Goal: Task Accomplishment & Management: Manage account settings

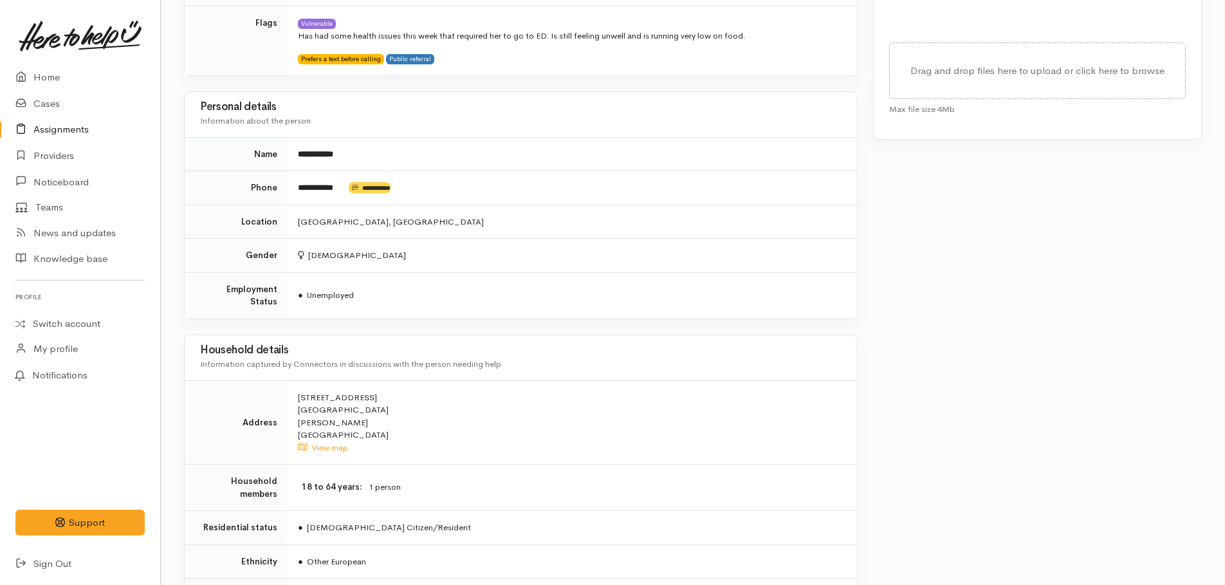
scroll to position [743, 0]
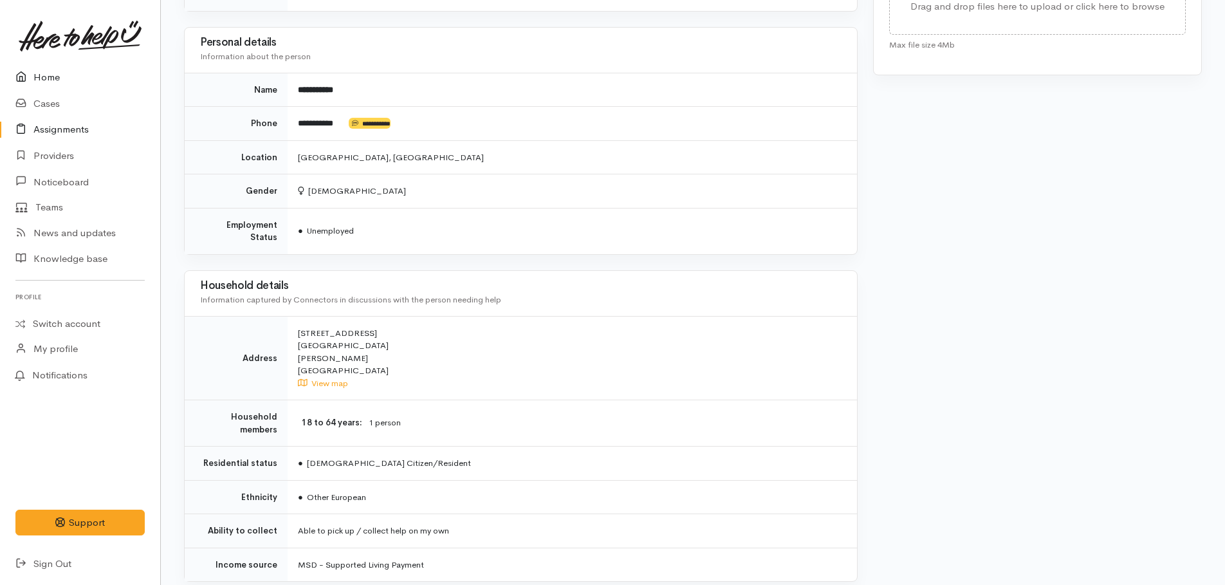
click at [40, 80] on link "Home" at bounding box center [80, 77] width 160 height 26
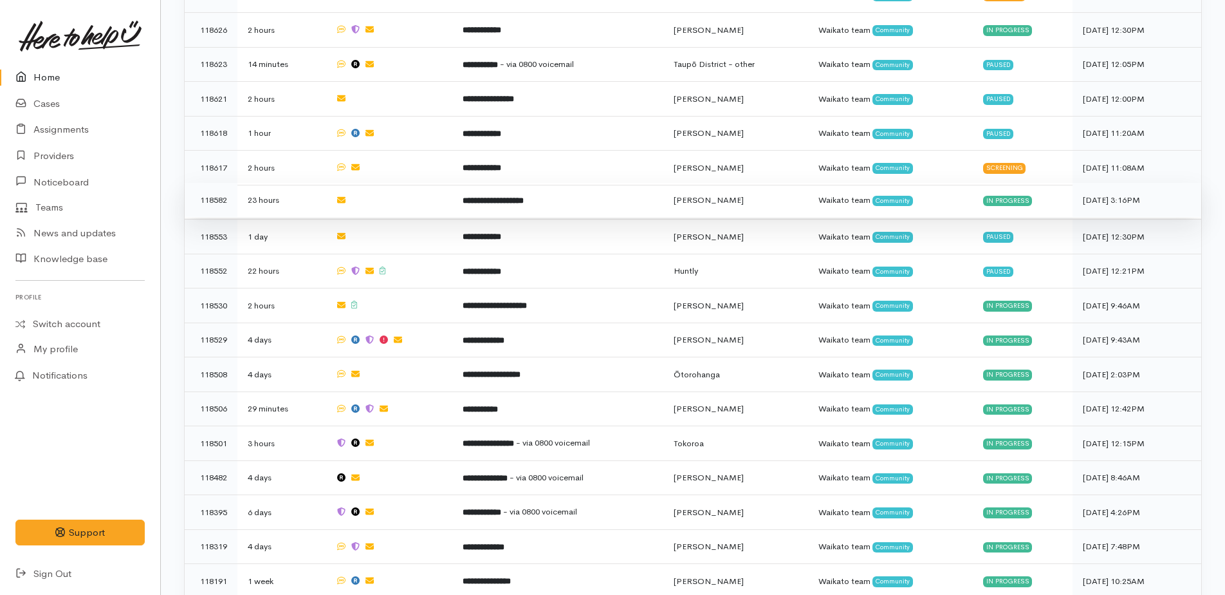
scroll to position [579, 0]
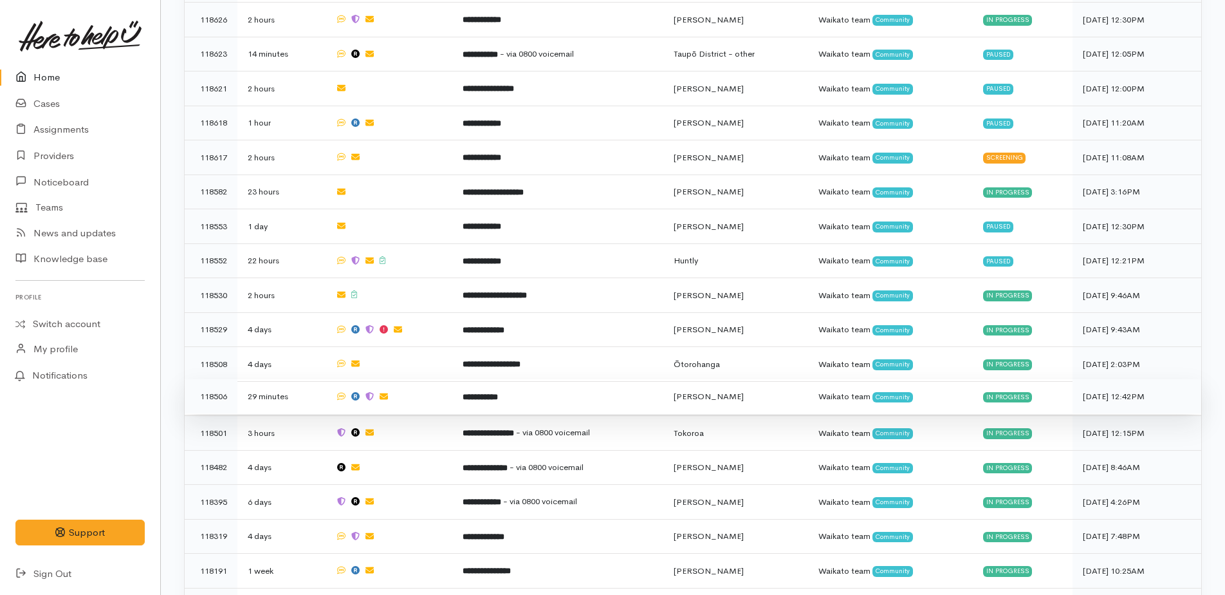
click at [491, 393] on b "**********" at bounding box center [480, 397] width 35 height 8
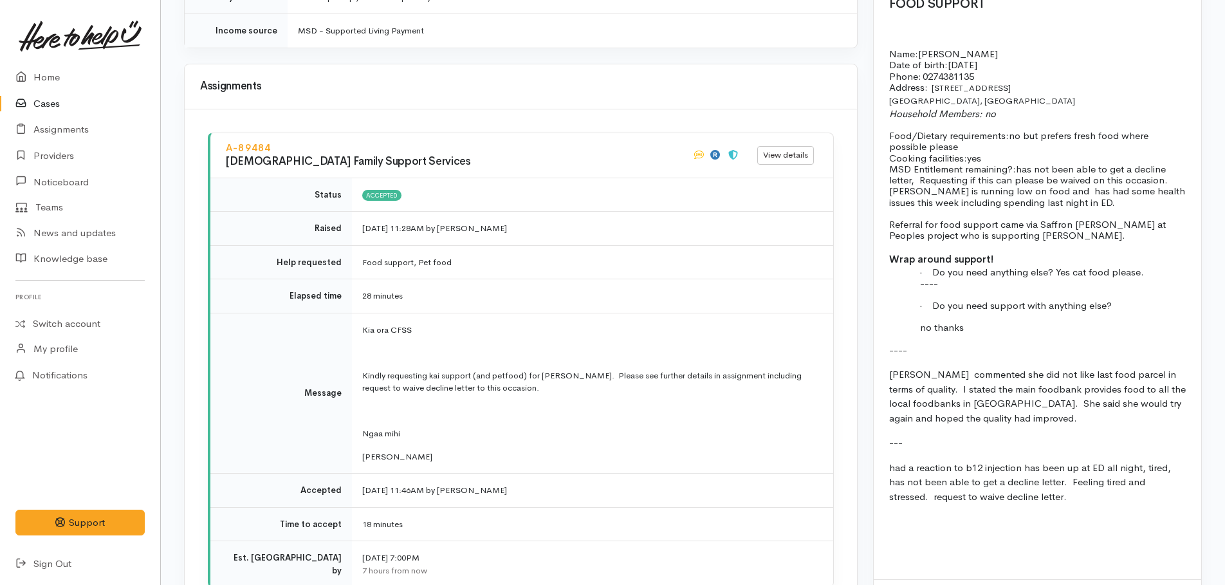
scroll to position [1673, 0]
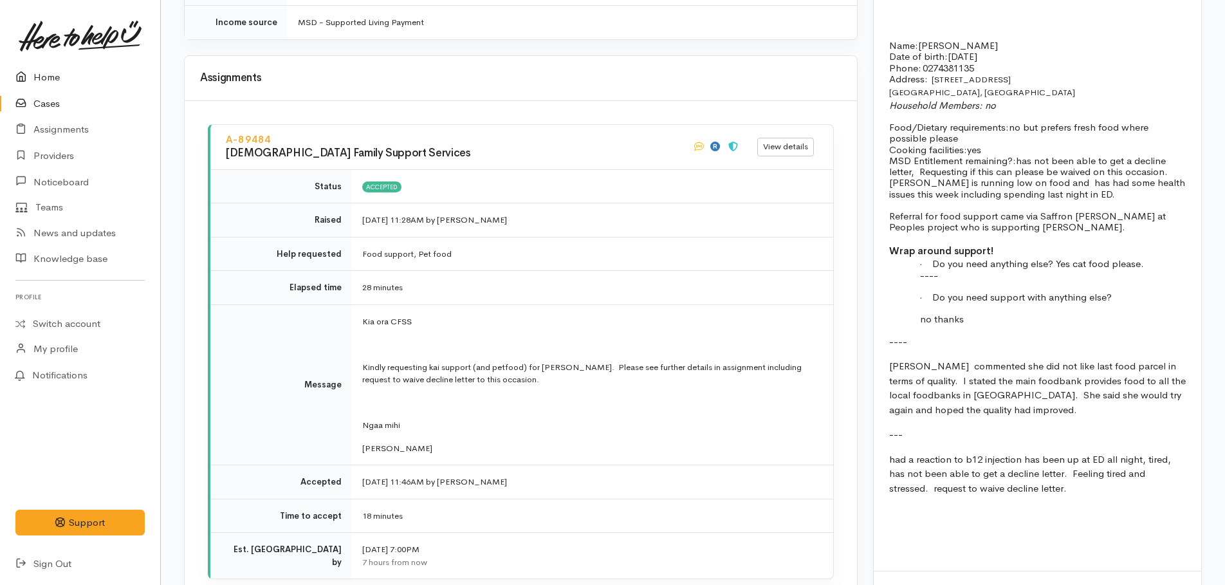
click at [42, 73] on link "Home" at bounding box center [80, 77] width 160 height 26
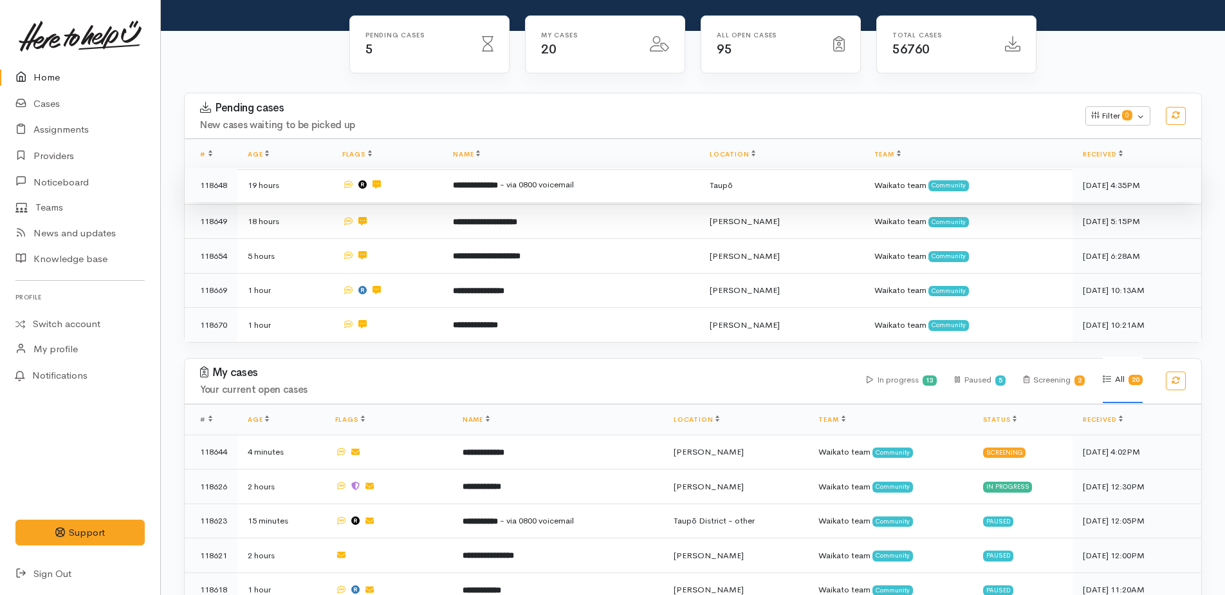
scroll to position [322, 0]
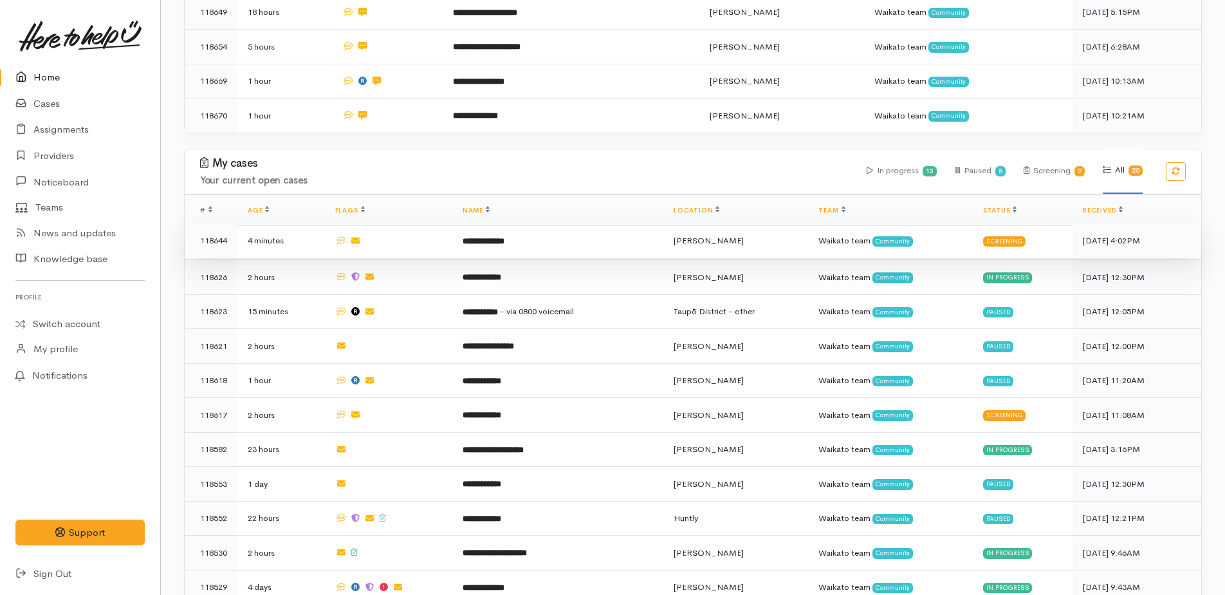
click at [490, 237] on b "**********" at bounding box center [484, 241] width 42 height 8
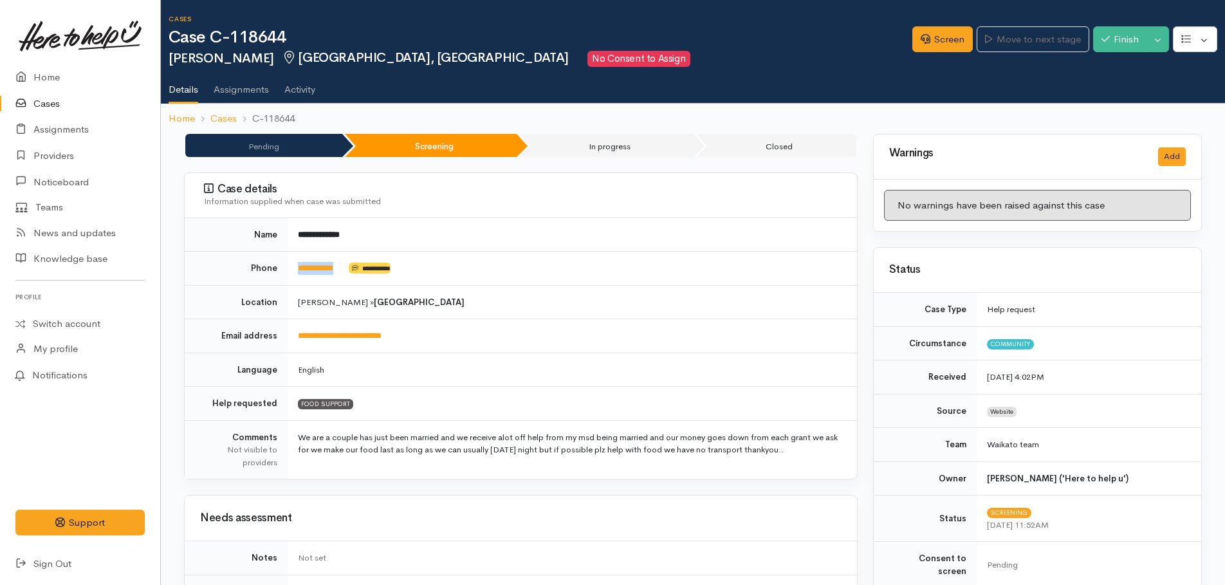
drag, startPoint x: 355, startPoint y: 270, endPoint x: 299, endPoint y: 261, distance: 56.6
click at [299, 261] on td "**********" at bounding box center [573, 269] width 570 height 34
drag, startPoint x: 299, startPoint y: 261, endPoint x: 311, endPoint y: 264, distance: 12.6
copy td "**********"
drag, startPoint x: 953, startPoint y: 32, endPoint x: 901, endPoint y: 69, distance: 63.7
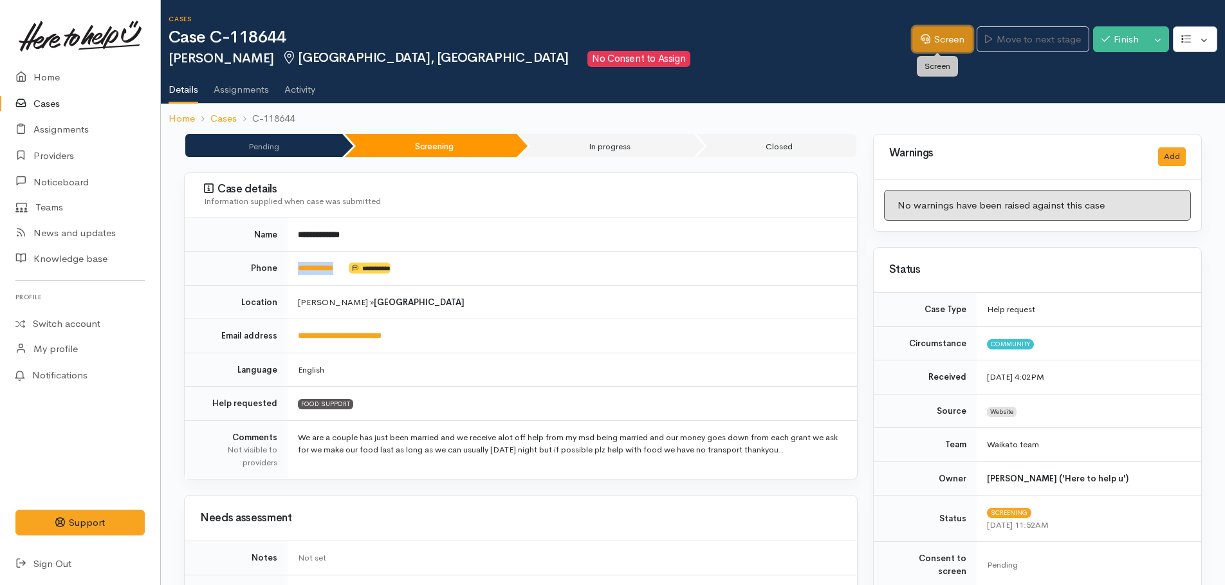
click at [953, 32] on link "Screen" at bounding box center [943, 39] width 60 height 26
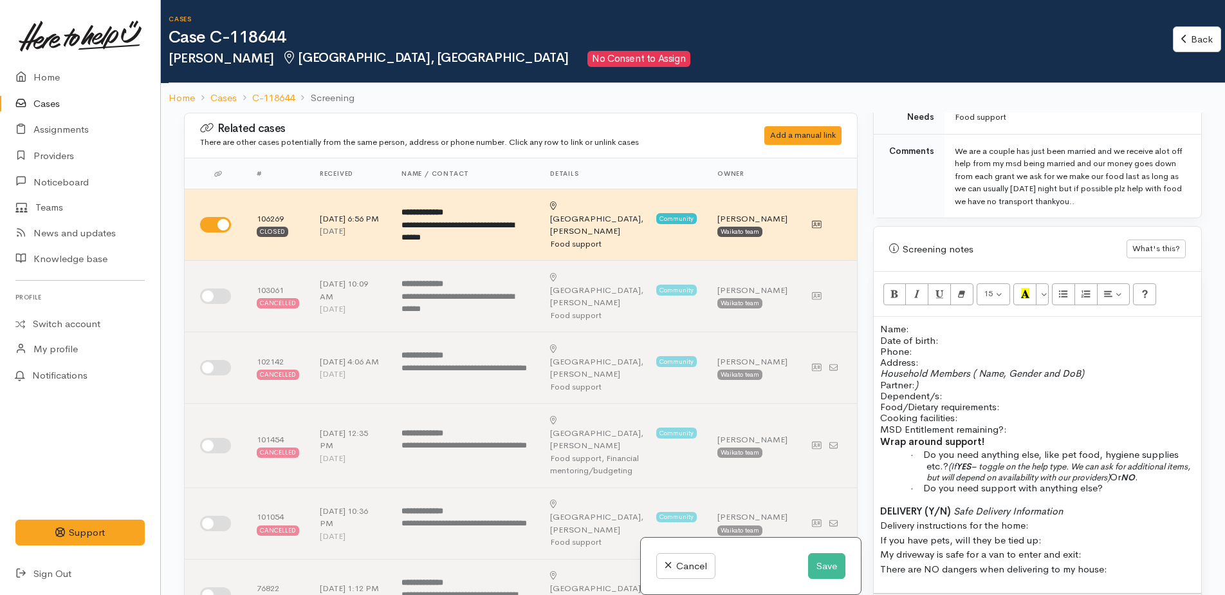
scroll to position [708, 0]
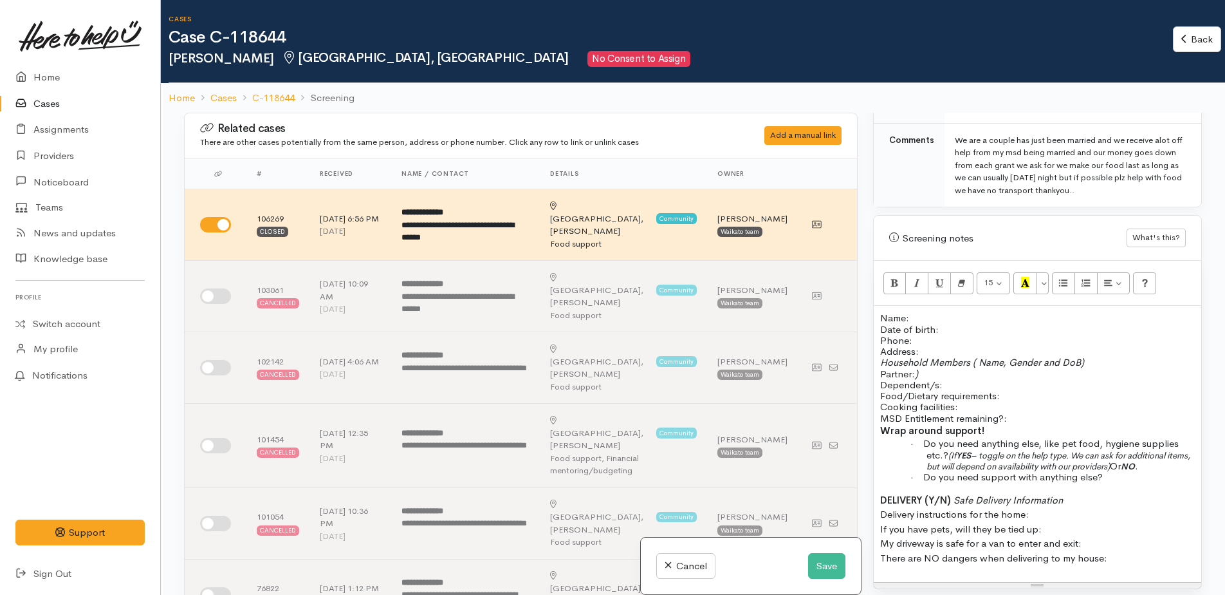
click at [943, 312] on p "Name: Date of birth: Phone:" at bounding box center [1037, 328] width 315 height 33
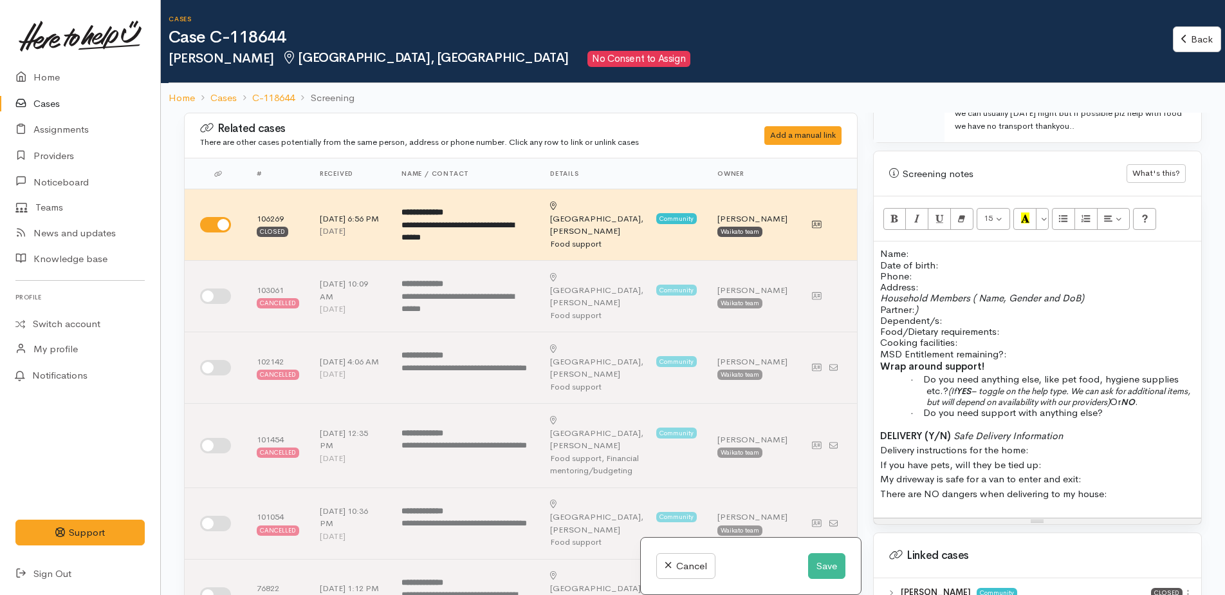
click at [1005, 302] on p "Household Members ( Name, Gender and DoB) Partner: ) Dependent/s:" at bounding box center [1037, 308] width 315 height 33
click at [958, 248] on p "Name: Date of birth: Phone:" at bounding box center [1037, 264] width 315 height 33
click at [809, 564] on button "Save" at bounding box center [826, 566] width 37 height 26
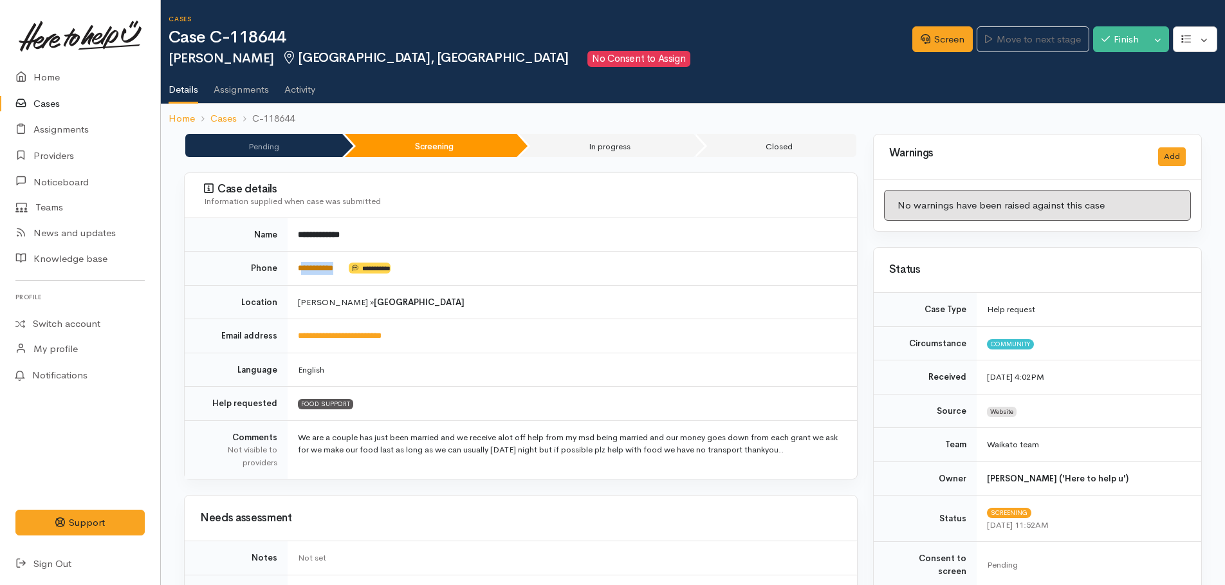
drag, startPoint x: 348, startPoint y: 266, endPoint x: 301, endPoint y: 264, distance: 47.6
click at [301, 264] on td "**********" at bounding box center [573, 269] width 570 height 34
copy td "*********"
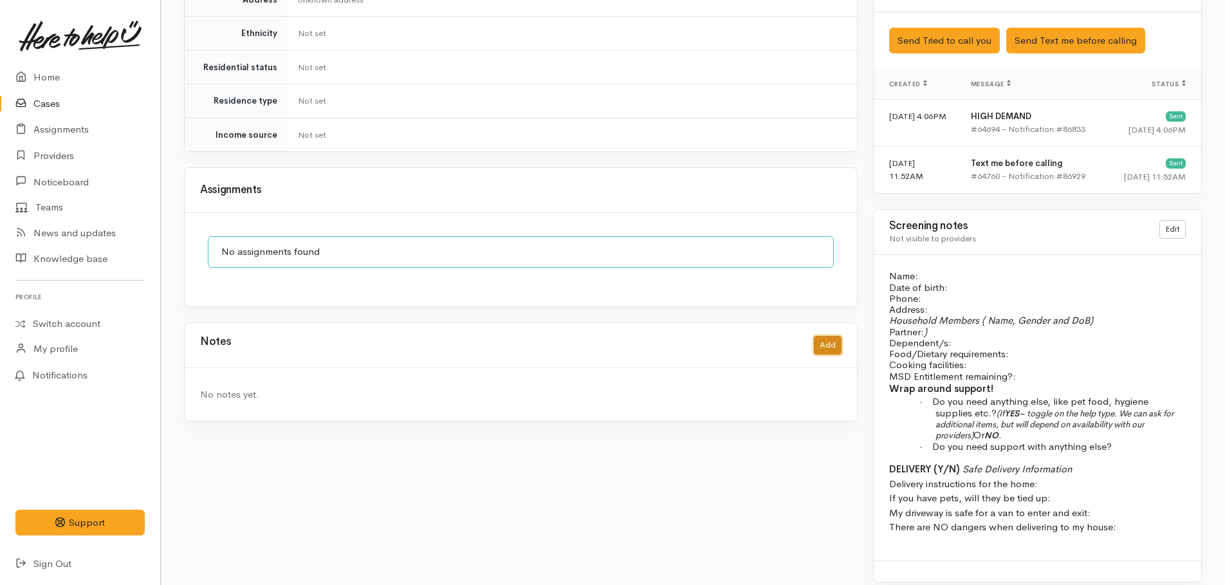
click at [829, 336] on button "Add" at bounding box center [828, 345] width 28 height 19
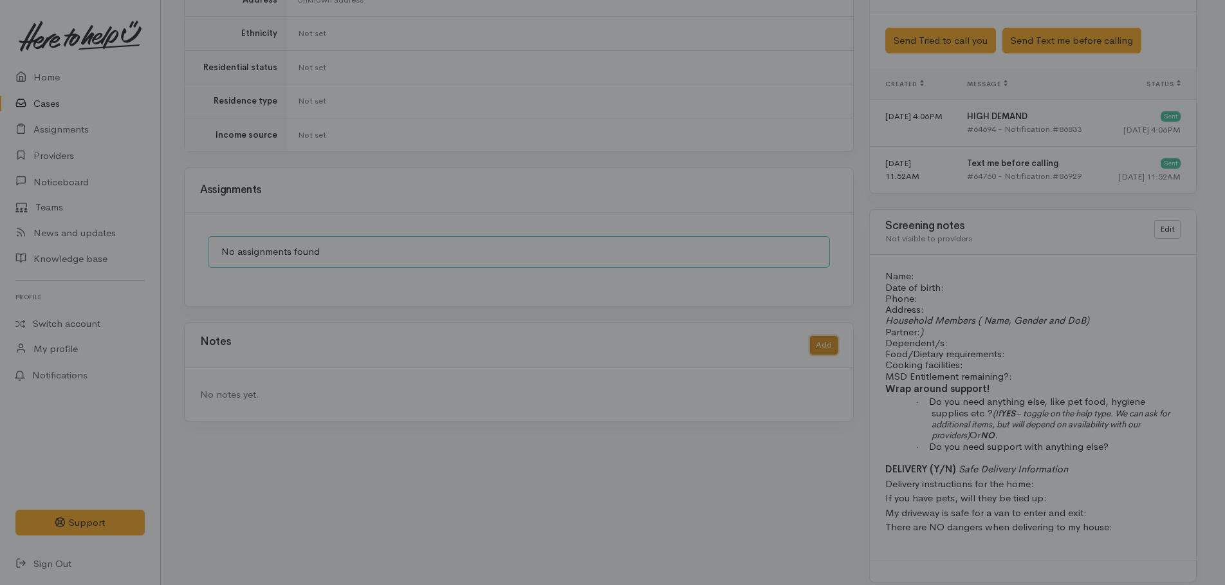
scroll to position [820, 0]
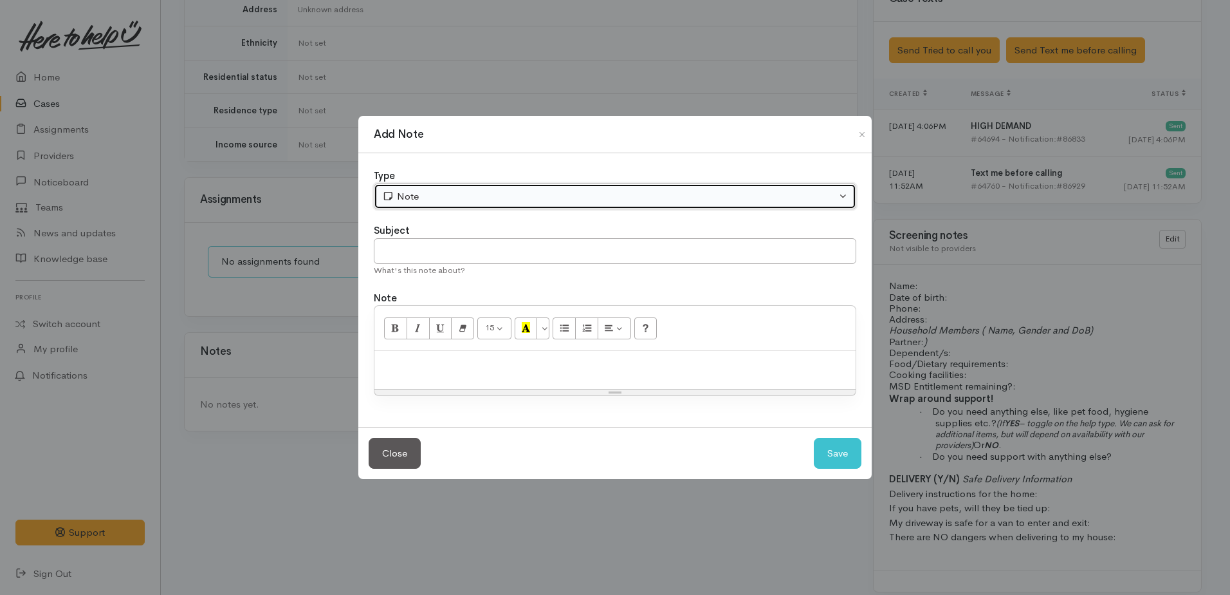
click at [504, 199] on div "Note" at bounding box center [609, 196] width 454 height 15
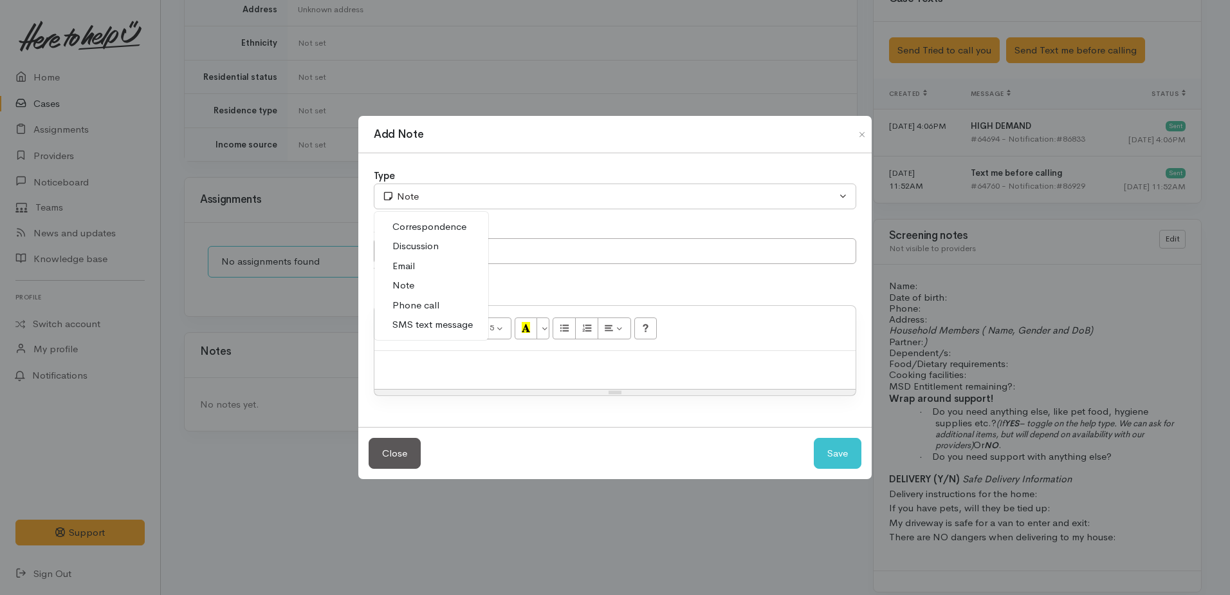
click at [429, 304] on span "Phone call" at bounding box center [416, 305] width 47 height 15
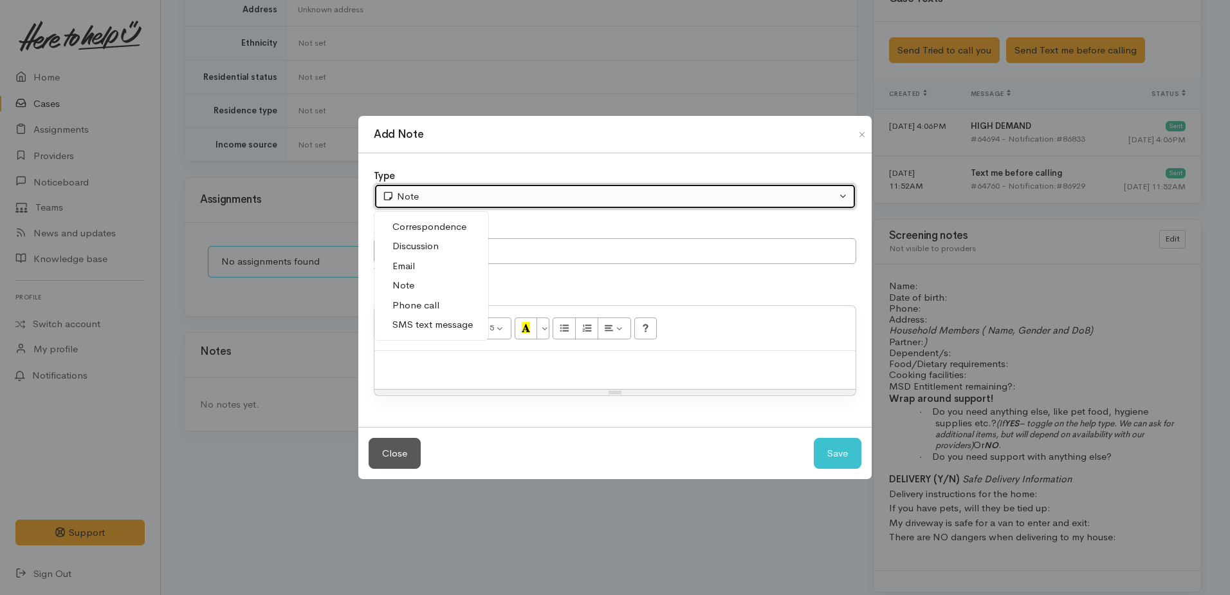
select select "3"
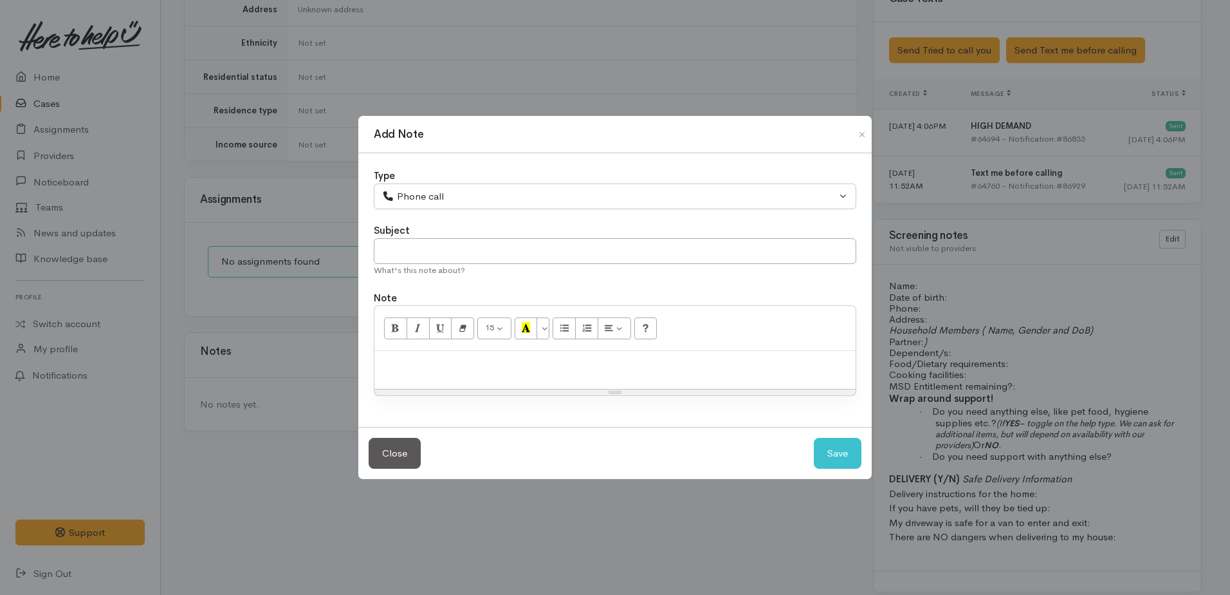
click at [429, 352] on div at bounding box center [615, 370] width 481 height 38
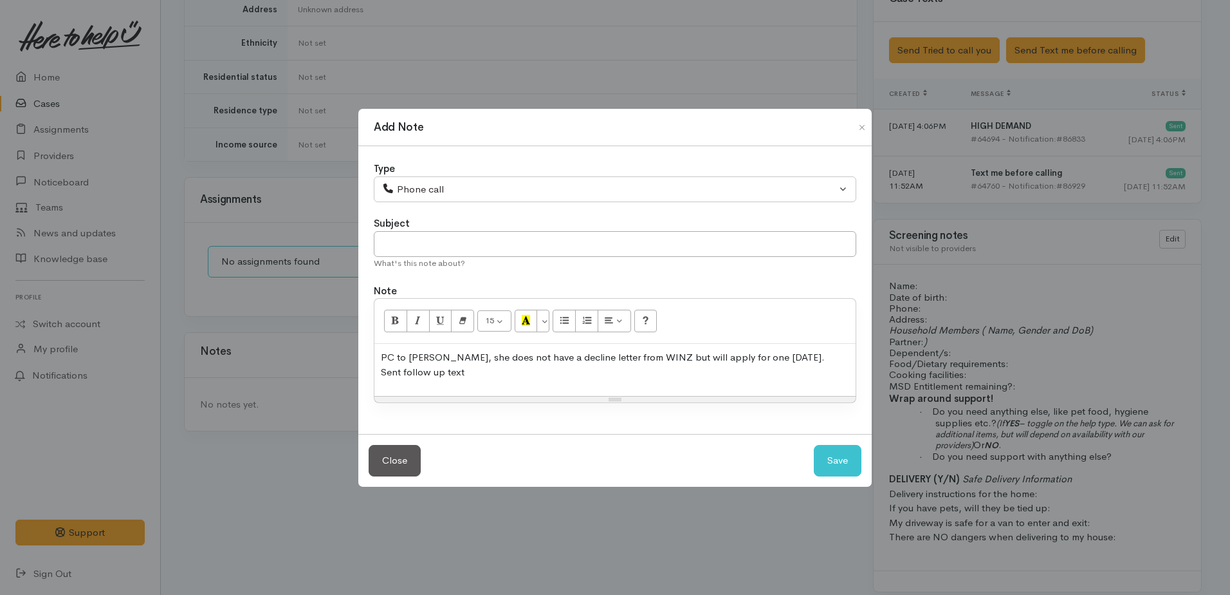
click at [772, 358] on p "PC to Marissa, she does not have a decline letter from WINZ but will apply for …" at bounding box center [615, 364] width 468 height 29
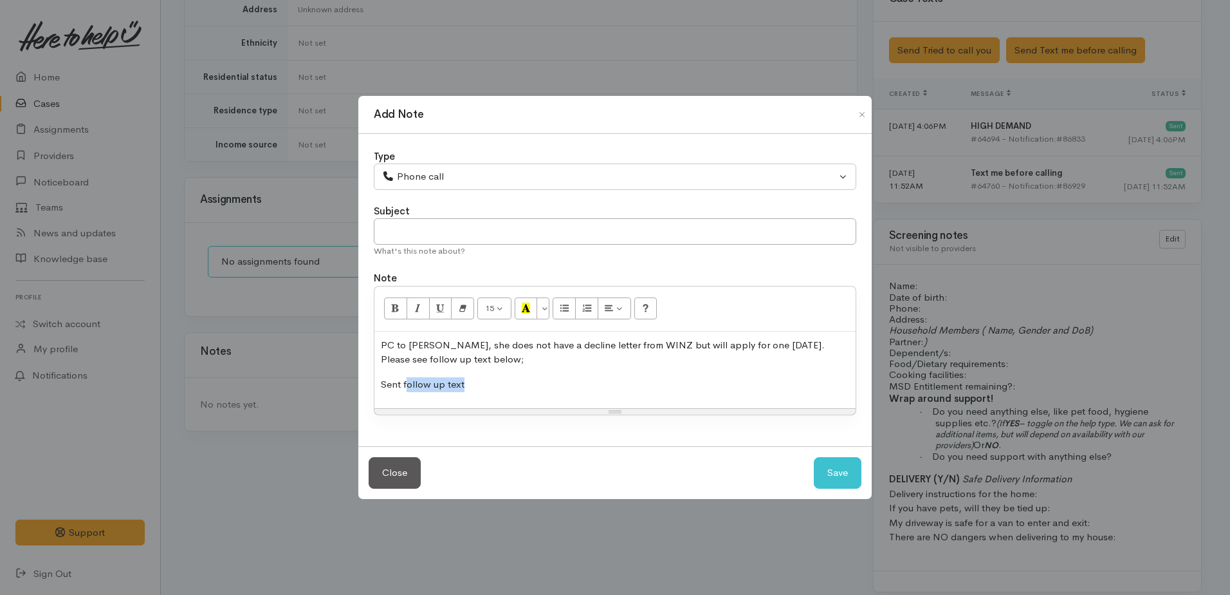
drag, startPoint x: 488, startPoint y: 385, endPoint x: 516, endPoint y: 384, distance: 28.3
click at [516, 384] on p "Sent follow up text" at bounding box center [615, 384] width 468 height 15
click at [452, 378] on p at bounding box center [615, 384] width 468 height 15
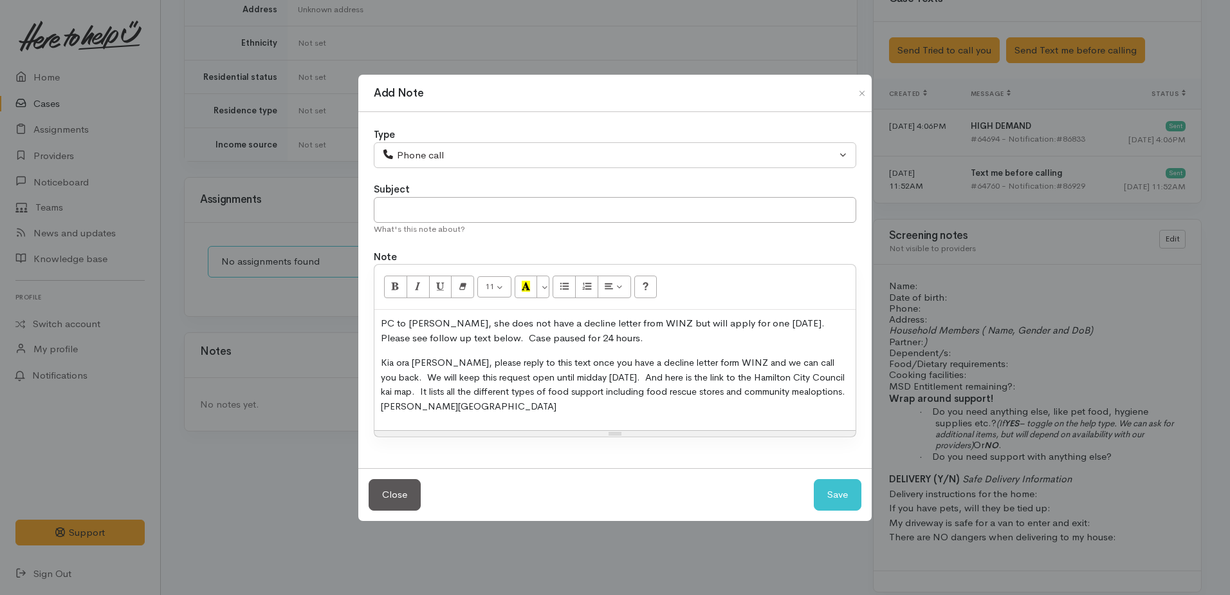
click at [382, 362] on span "Kia ora Marissa, please reply to this text once you have a decline letter form …" at bounding box center [614, 384] width 467 height 55
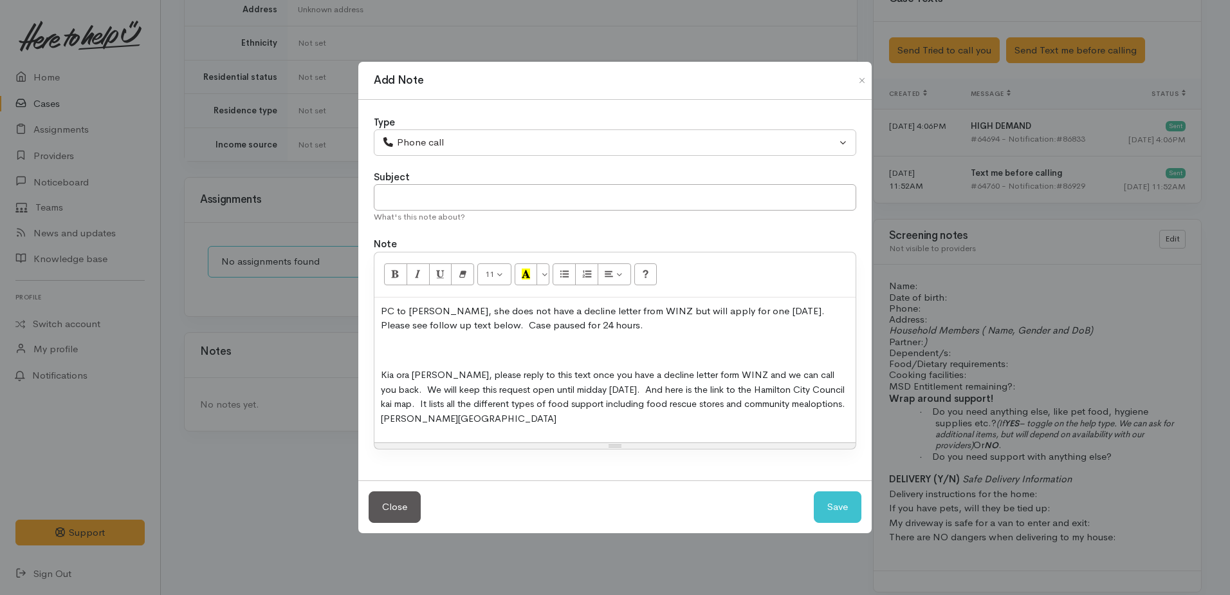
click at [389, 353] on p at bounding box center [615, 350] width 468 height 15
click at [518, 420] on p "Kia ora Marissa, please reply to this text once you have a decline letter form …" at bounding box center [615, 396] width 468 height 58
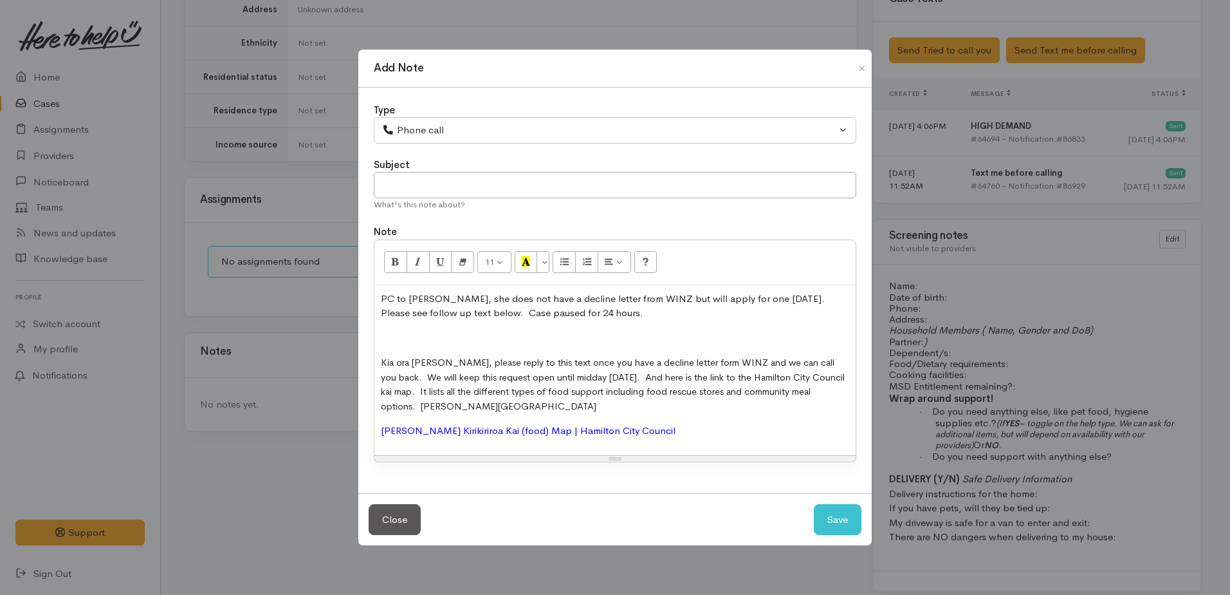
click at [380, 343] on div "PC to Marissa, she does not have a decline letter from WINZ but will apply for …" at bounding box center [615, 370] width 481 height 170
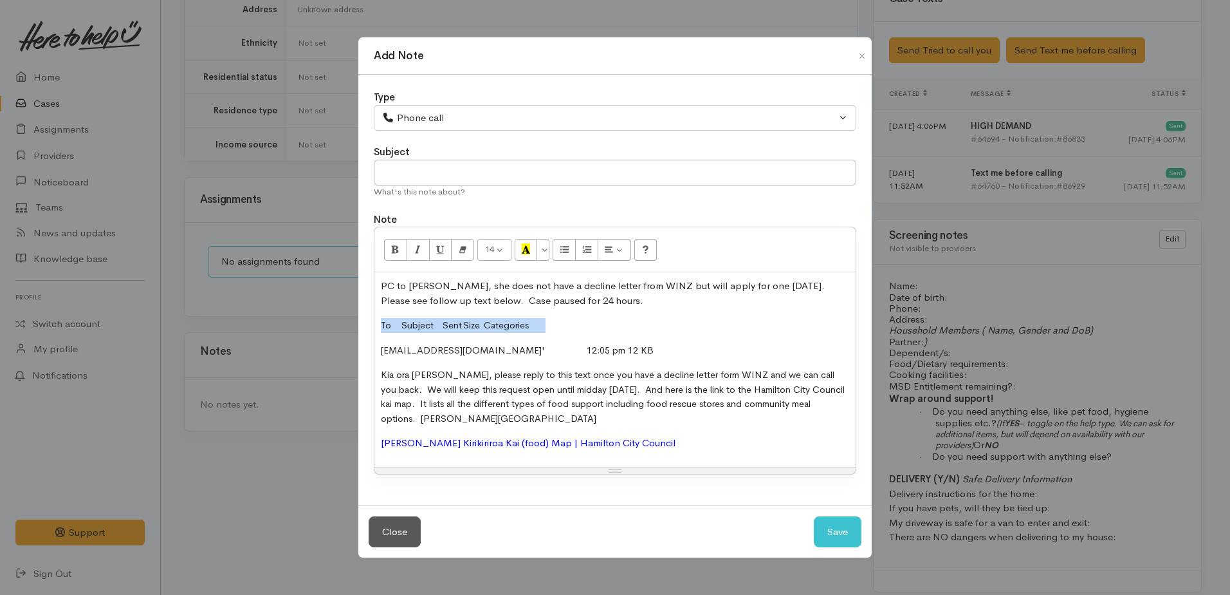
drag, startPoint x: 376, startPoint y: 326, endPoint x: 591, endPoint y: 331, distance: 215.0
click at [591, 331] on div "PC to Marissa, she does not have a decline letter from WINZ but will apply for …" at bounding box center [615, 369] width 481 height 195
click at [844, 537] on button "Save" at bounding box center [838, 532] width 48 height 32
select select "1"
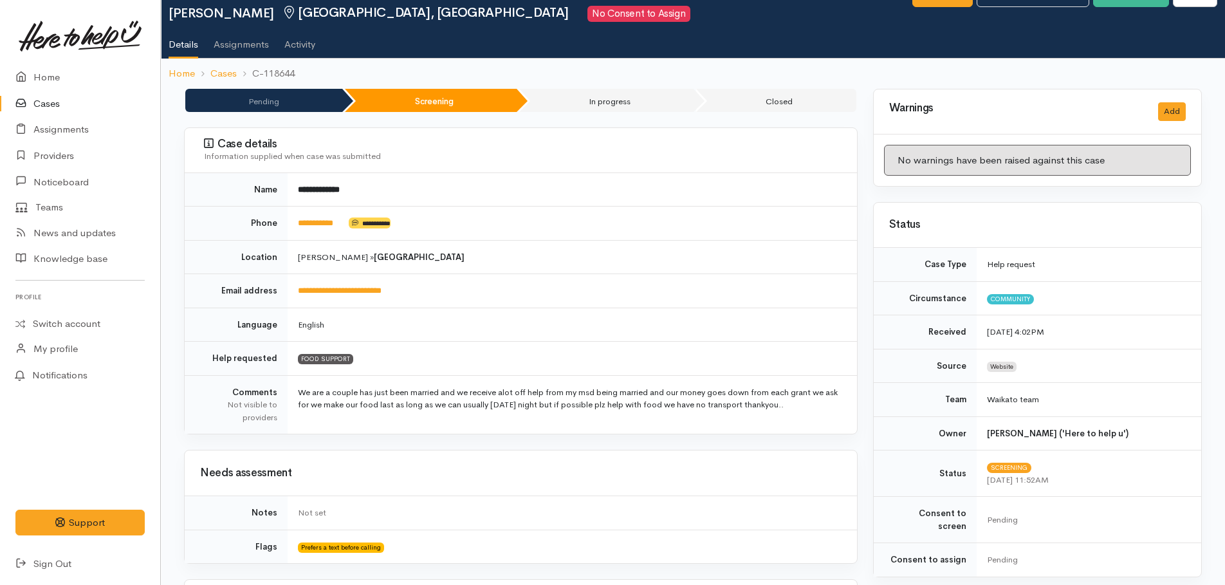
scroll to position [0, 0]
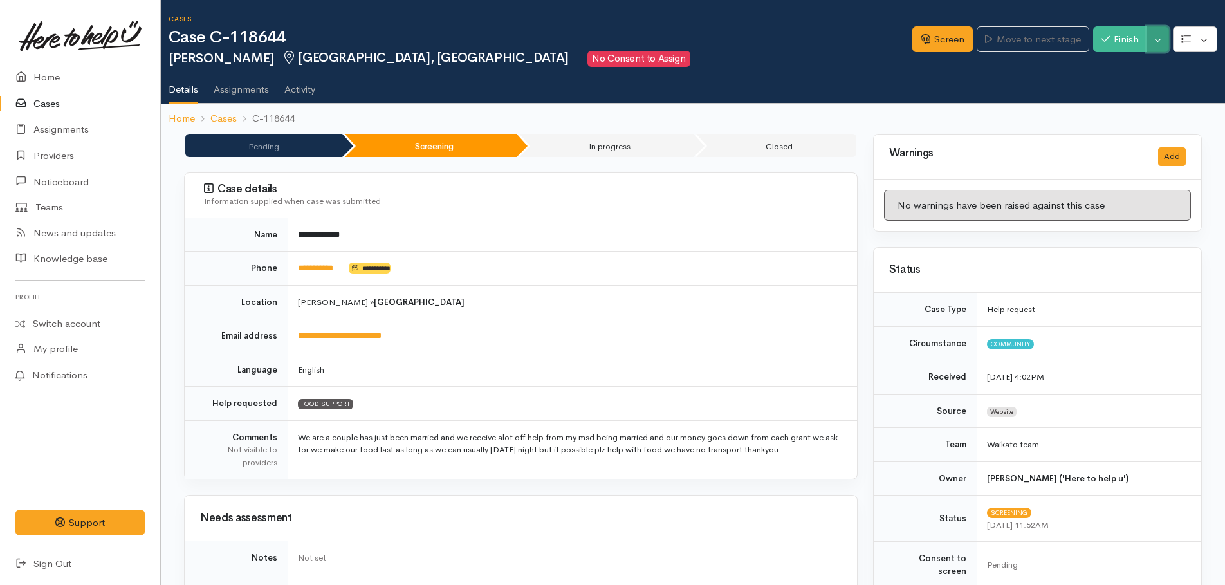
click at [1156, 46] on button "Toggle Dropdown" at bounding box center [1158, 39] width 23 height 26
click at [1113, 69] on link "Pause" at bounding box center [1118, 70] width 102 height 20
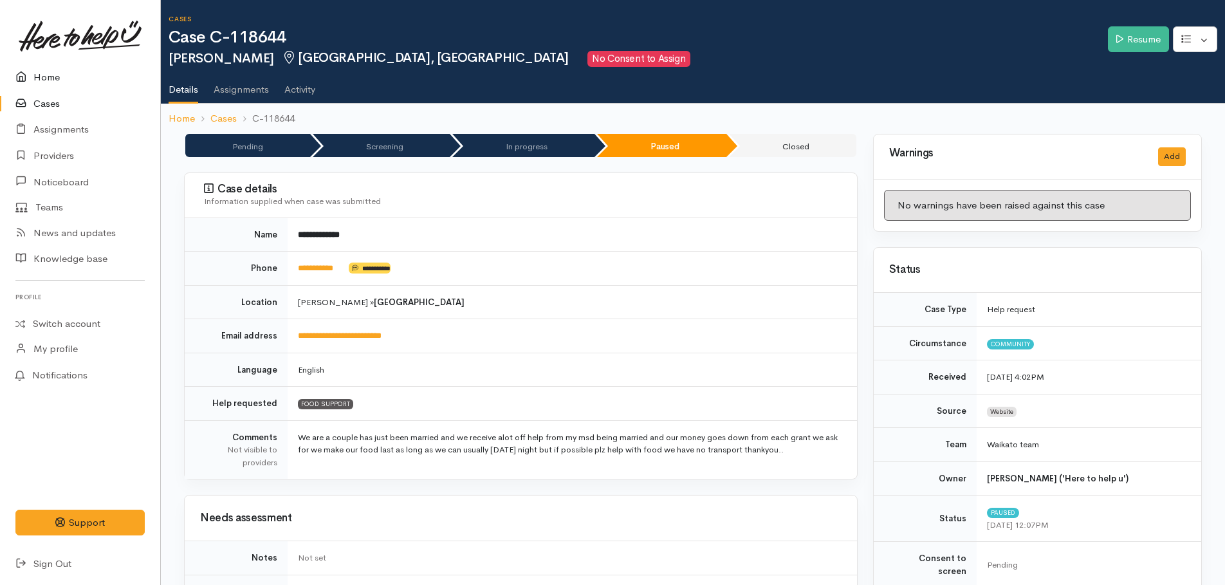
click at [50, 73] on link "Home" at bounding box center [80, 77] width 160 height 26
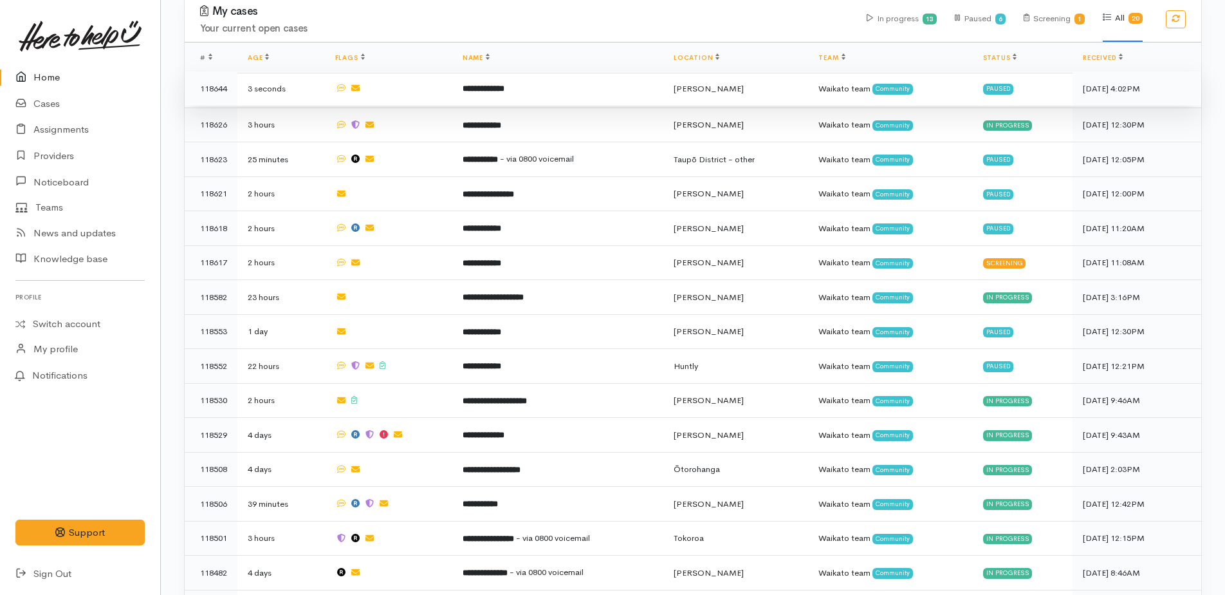
scroll to position [450, 0]
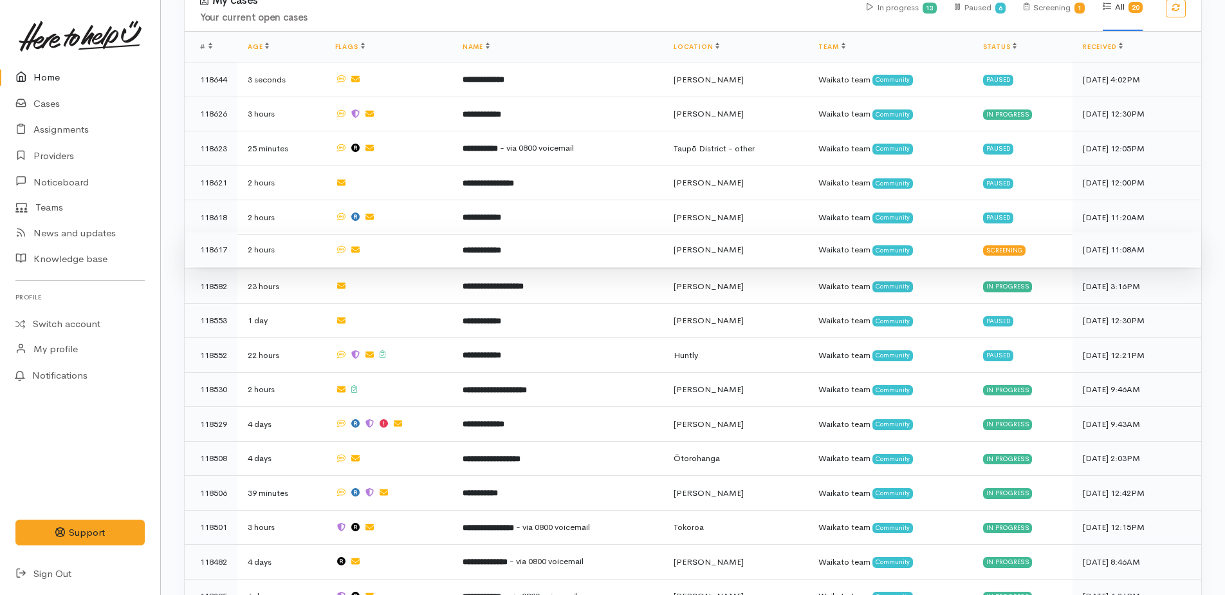
click at [497, 246] on b "**********" at bounding box center [482, 250] width 39 height 8
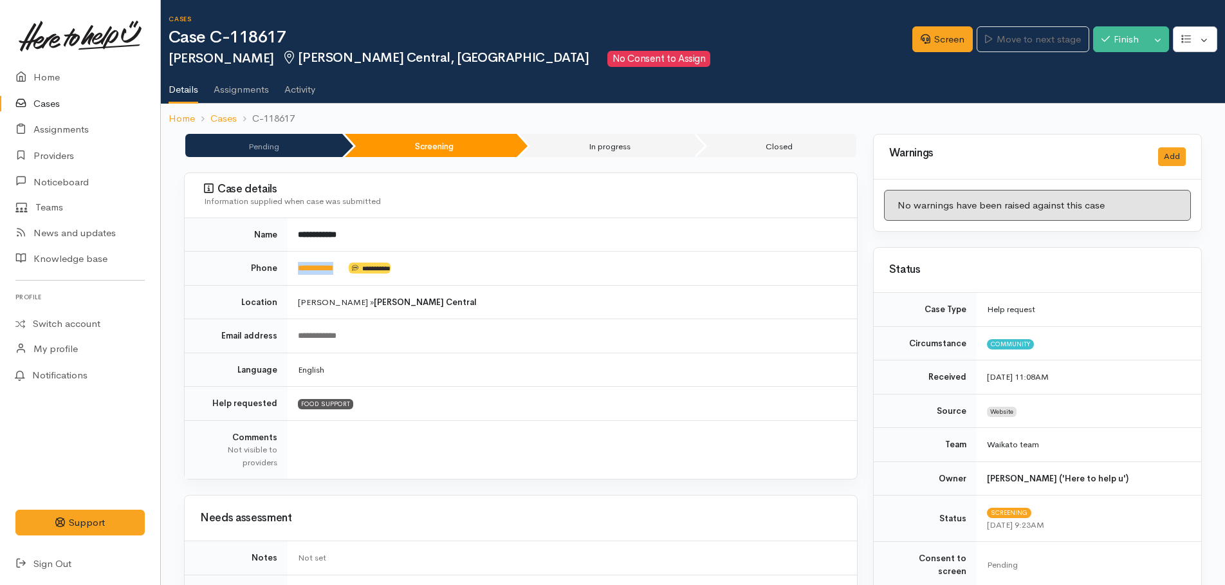
drag, startPoint x: 349, startPoint y: 268, endPoint x: 297, endPoint y: 275, distance: 52.6
click at [297, 275] on td "**********" at bounding box center [573, 269] width 570 height 34
drag, startPoint x: 297, startPoint y: 275, endPoint x: 302, endPoint y: 270, distance: 7.7
copy td "**********"
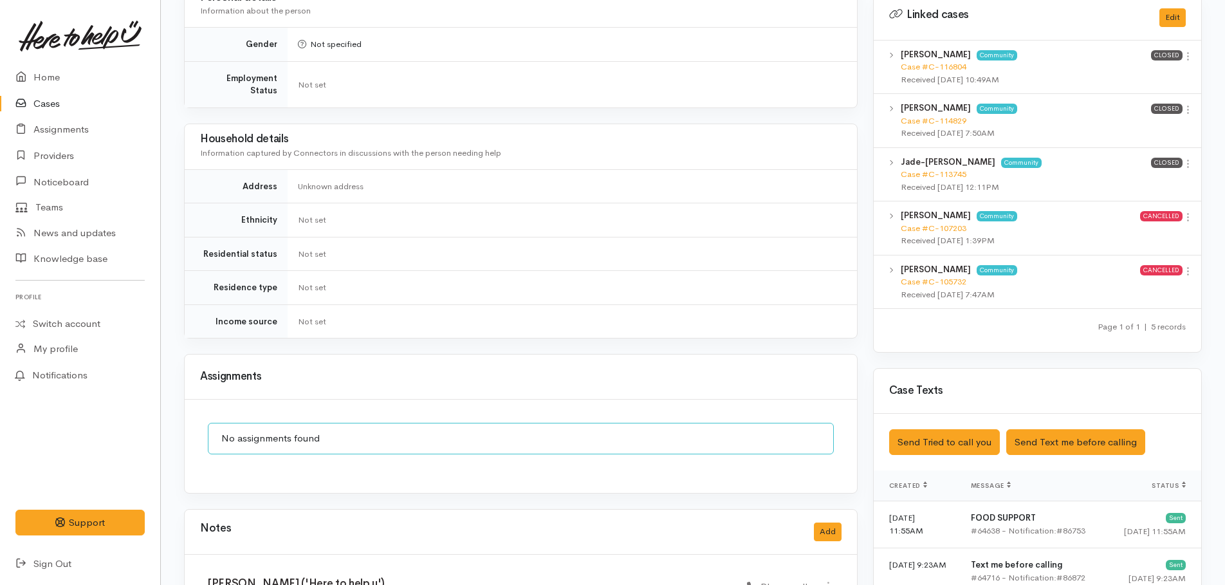
scroll to position [772, 0]
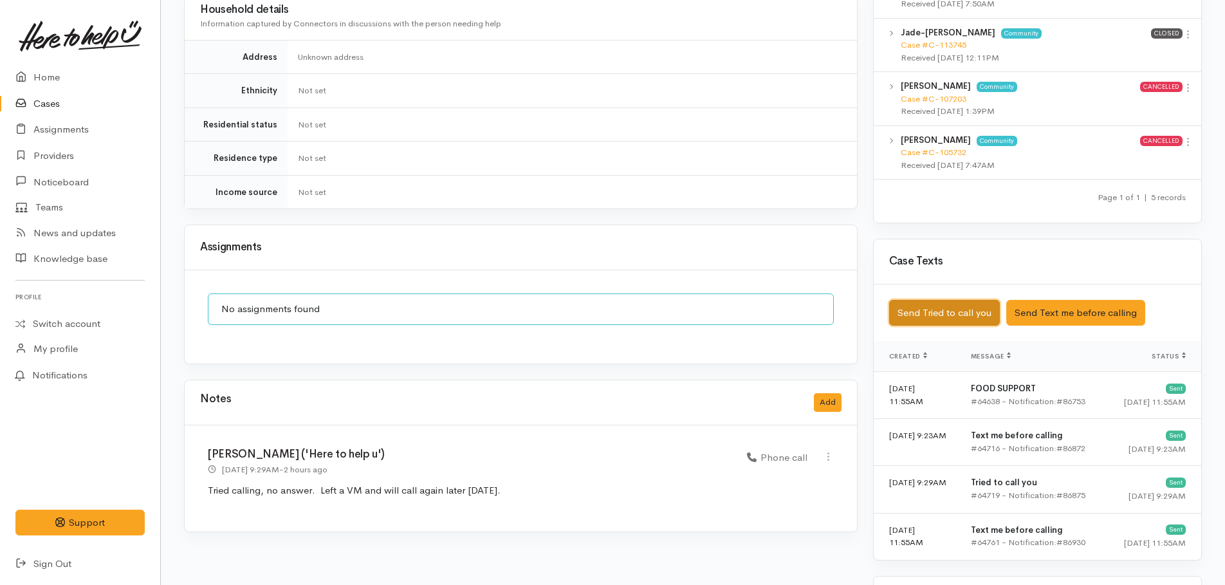
click at [947, 301] on button "Send Tried to call you" at bounding box center [944, 313] width 111 height 26
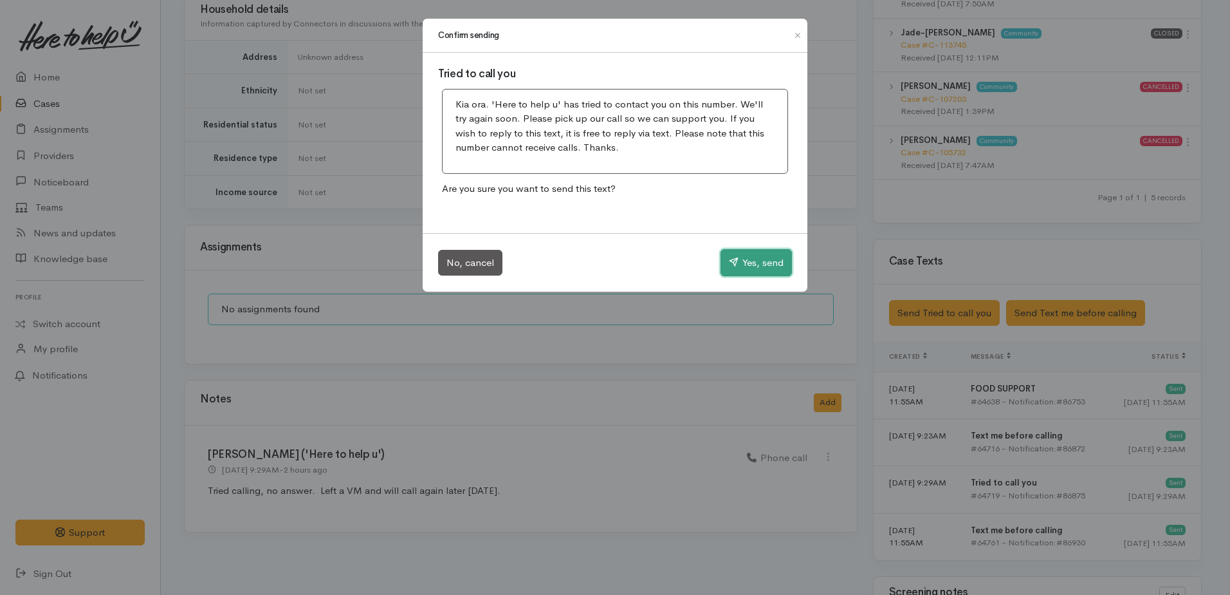
click at [750, 264] on button "Yes, send" at bounding box center [756, 262] width 71 height 27
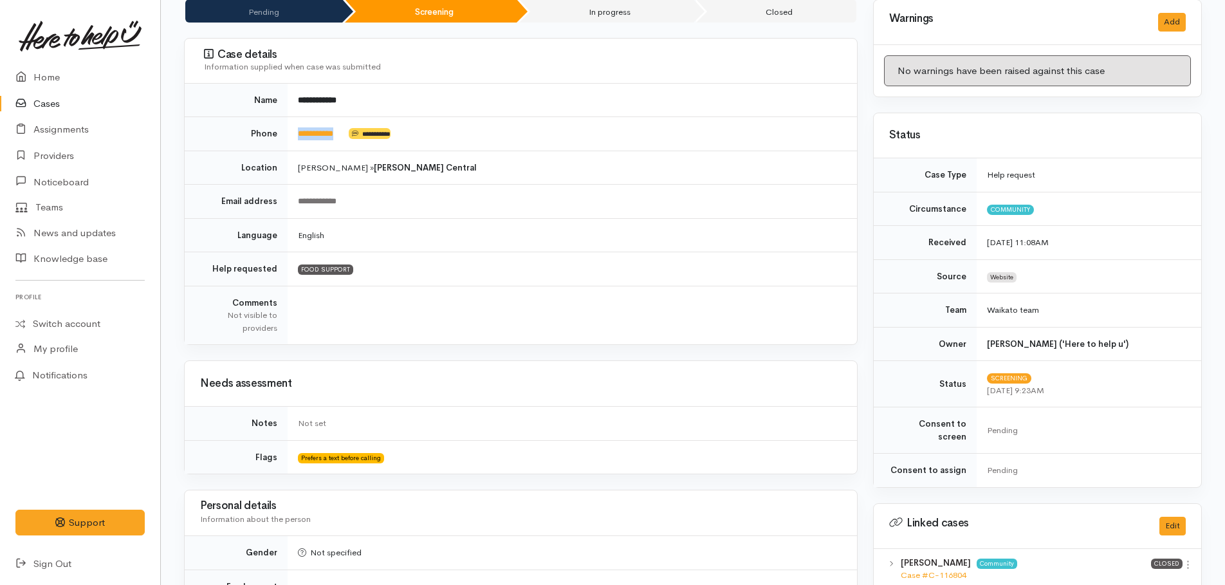
scroll to position [0, 0]
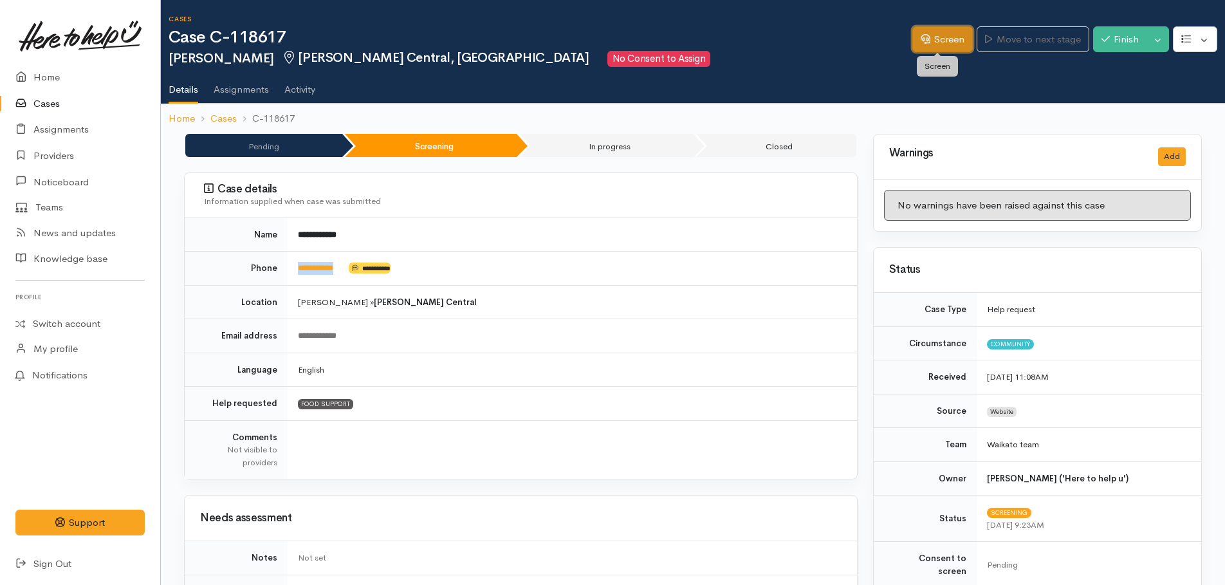
click at [938, 44] on link "Screen" at bounding box center [943, 39] width 60 height 26
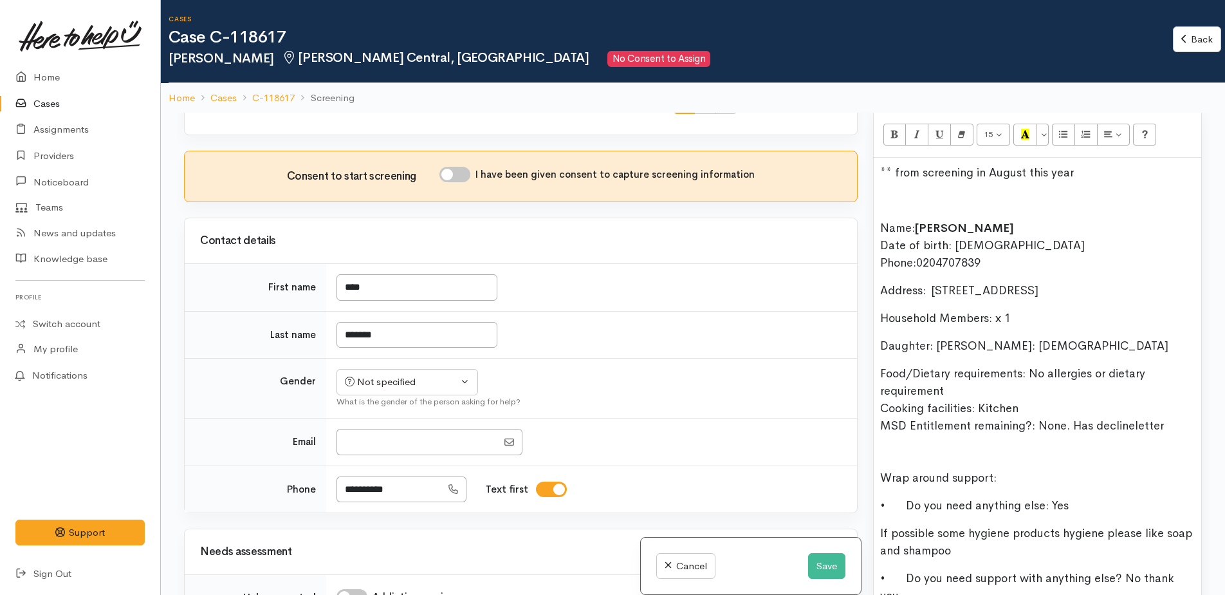
scroll to position [901, 0]
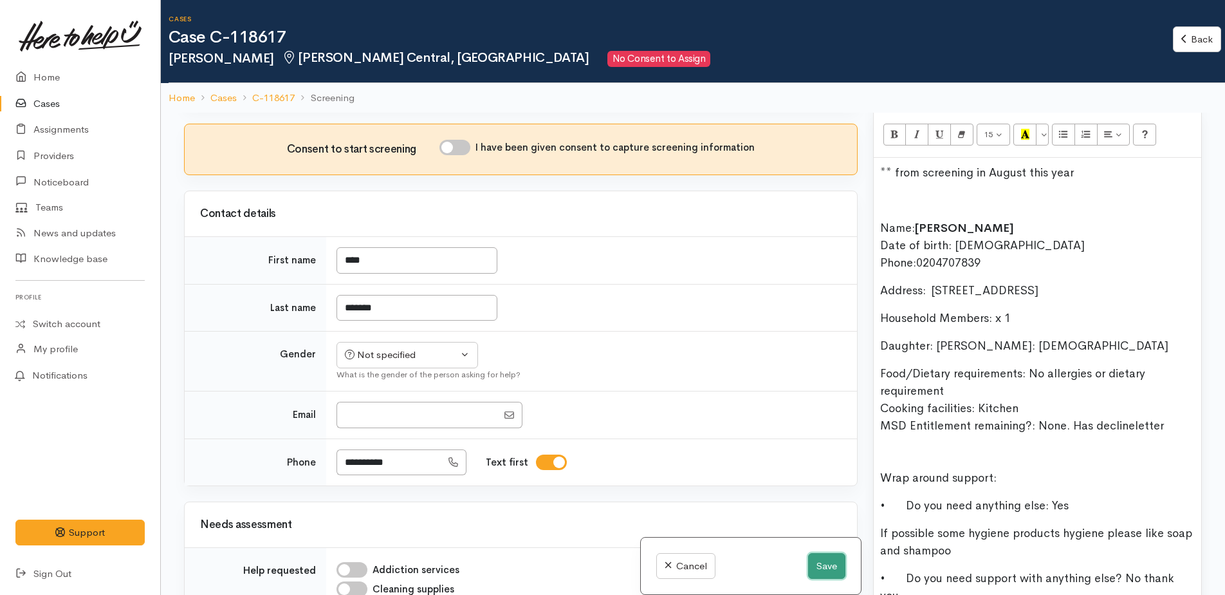
click at [820, 573] on button "Save" at bounding box center [826, 566] width 37 height 26
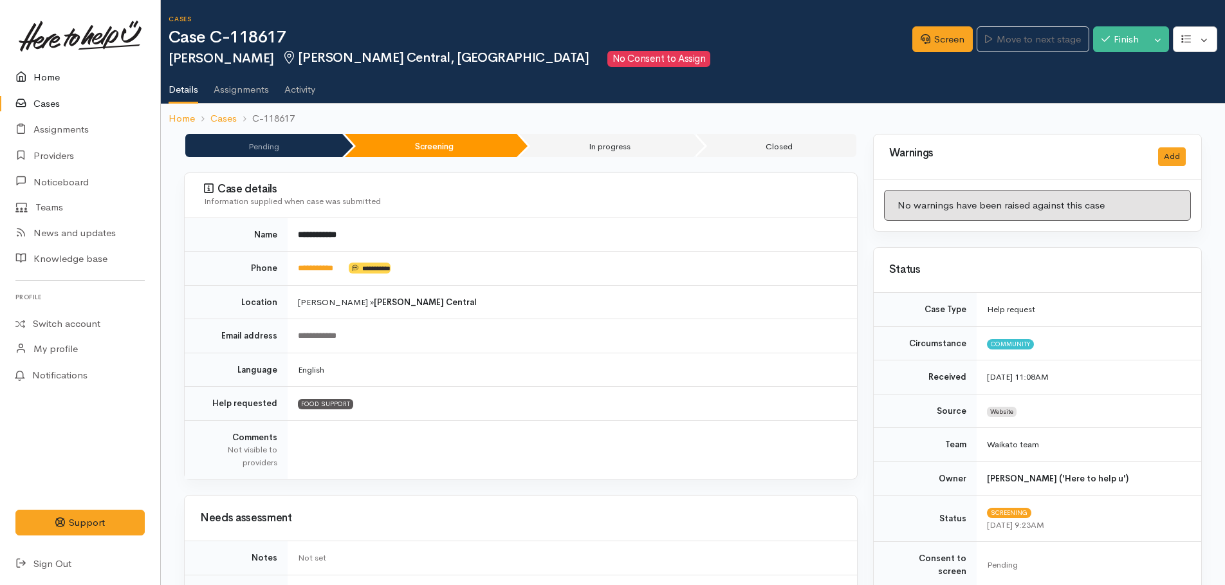
drag, startPoint x: 37, startPoint y: 73, endPoint x: 48, endPoint y: 83, distance: 14.6
click at [37, 74] on link "Home" at bounding box center [80, 77] width 160 height 26
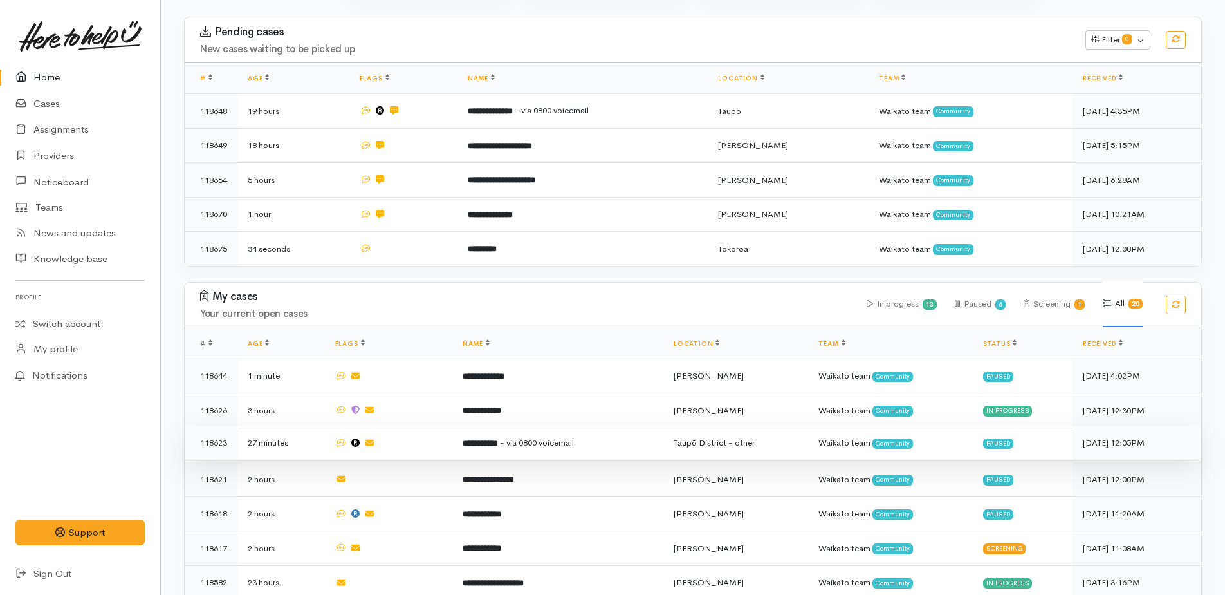
scroll to position [322, 0]
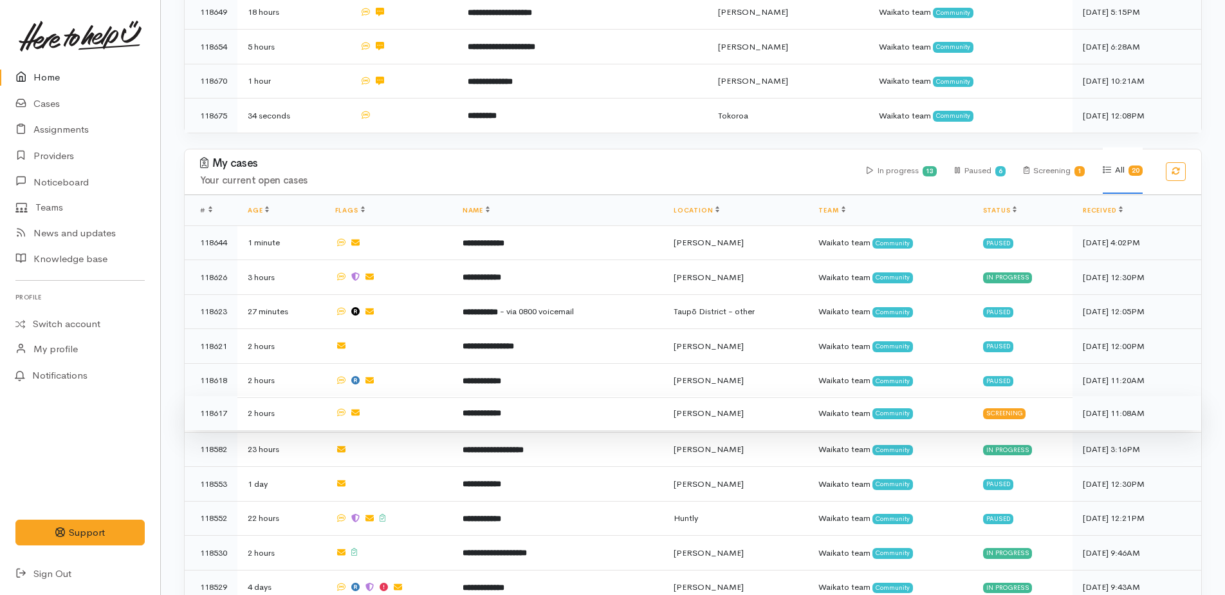
click at [501, 409] on b "**********" at bounding box center [482, 413] width 39 height 8
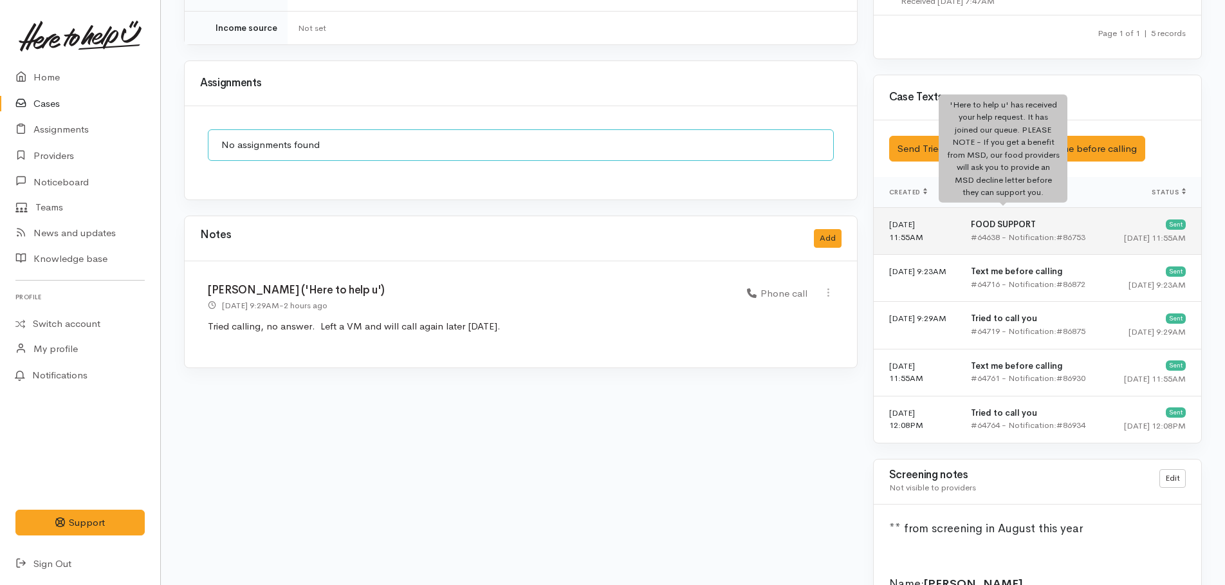
scroll to position [965, 0]
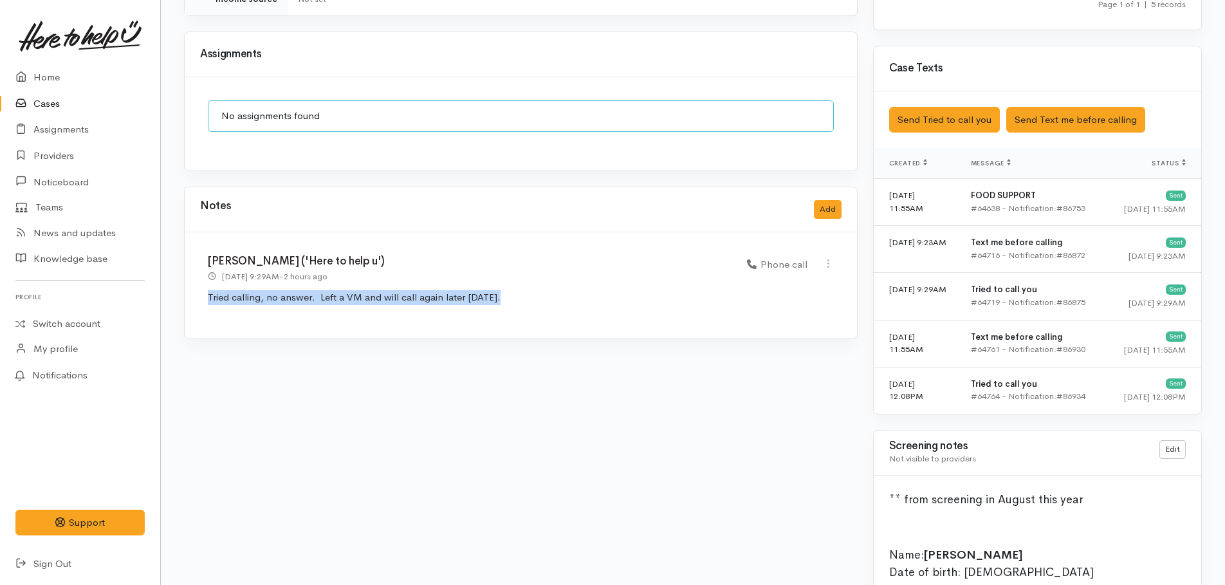
drag, startPoint x: 207, startPoint y: 281, endPoint x: 498, endPoint y: 278, distance: 291.5
click at [498, 278] on div "Kyleigh Pike ('Here to help u') 7 Oct 2025 9:29AM - 2 hours ago Phone call" at bounding box center [521, 285] width 672 height 106
drag, startPoint x: 498, startPoint y: 278, endPoint x: 470, endPoint y: 277, distance: 27.7
copy p "Tried calling, no answer. Left a VM and will call again later today."
click at [826, 200] on button "Add" at bounding box center [828, 209] width 28 height 19
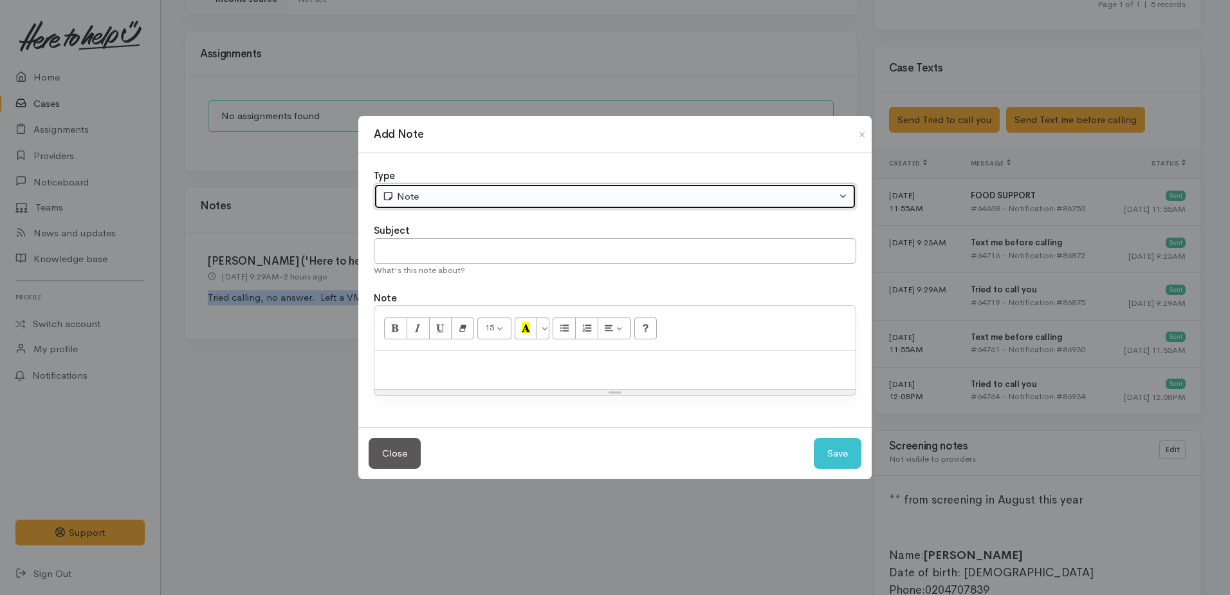
click at [417, 193] on div "Note" at bounding box center [609, 196] width 454 height 15
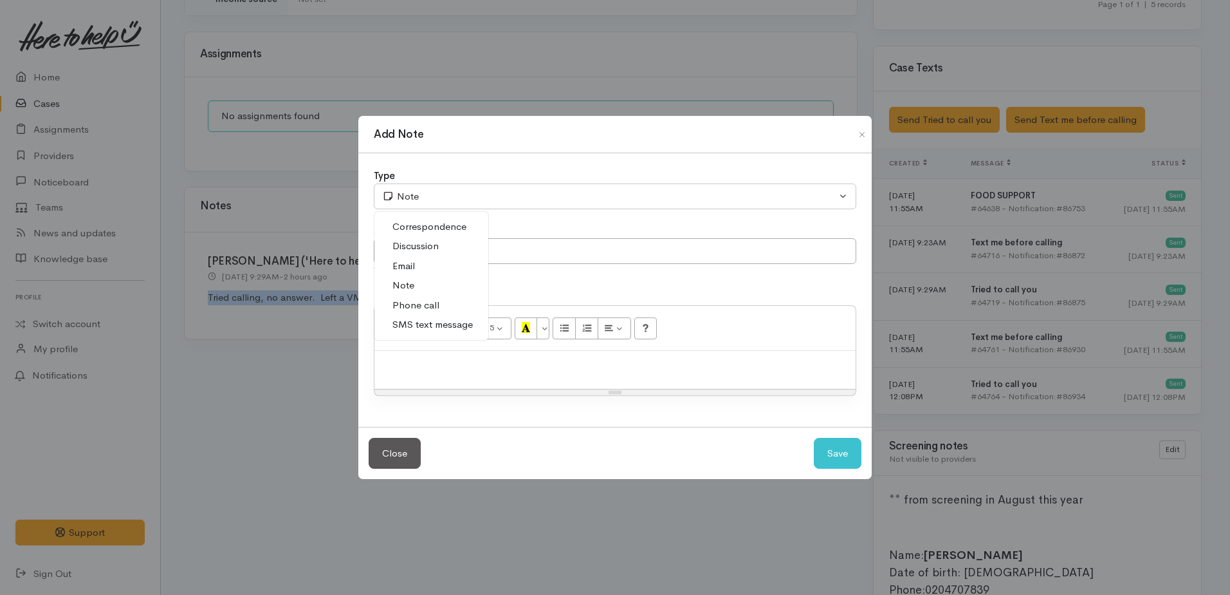
click at [399, 302] on span "Phone call" at bounding box center [416, 305] width 47 height 15
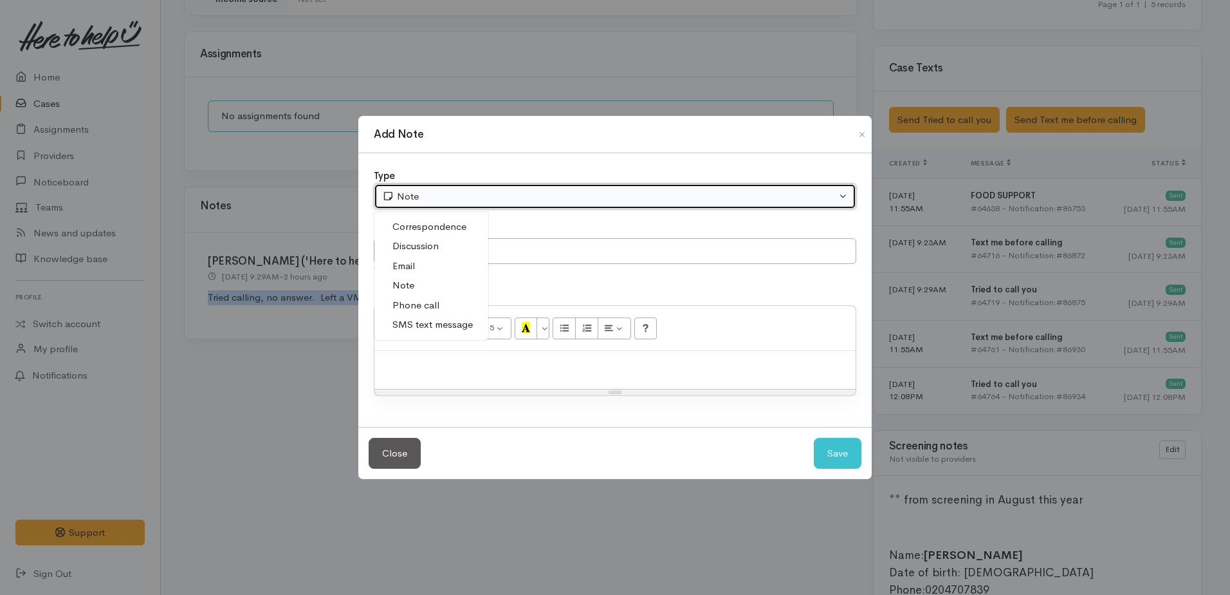
select select "3"
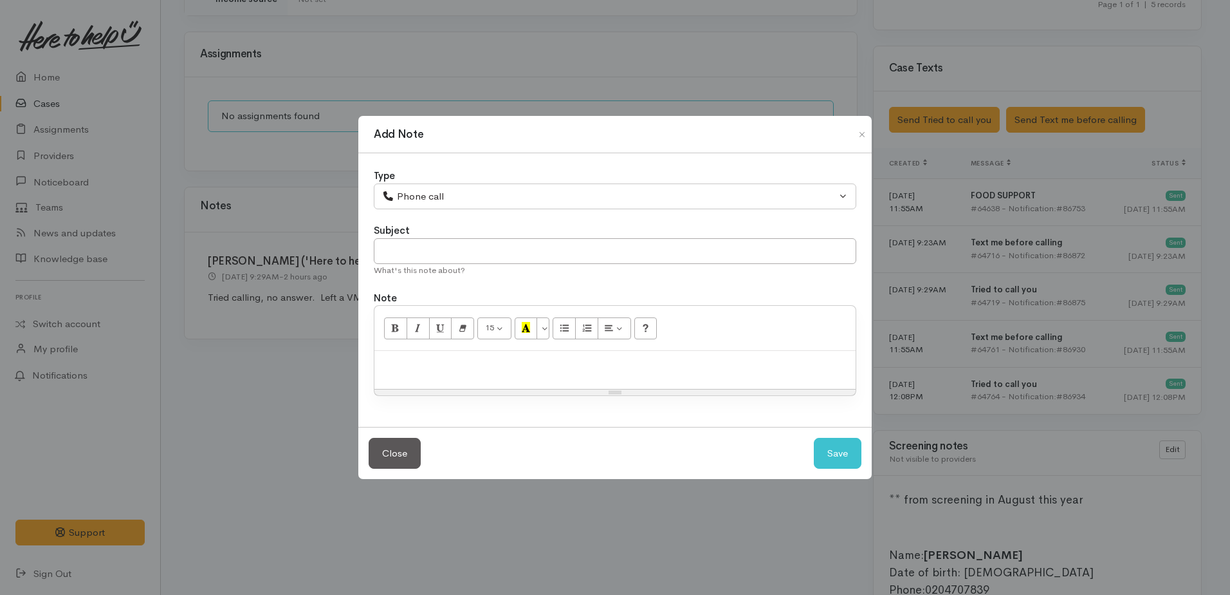
drag, startPoint x: 397, startPoint y: 253, endPoint x: 383, endPoint y: 364, distance: 111.6
click at [383, 364] on p at bounding box center [615, 364] width 468 height 15
paste div
click at [407, 250] on input "text" at bounding box center [615, 251] width 483 height 26
type input "2nd attempt"
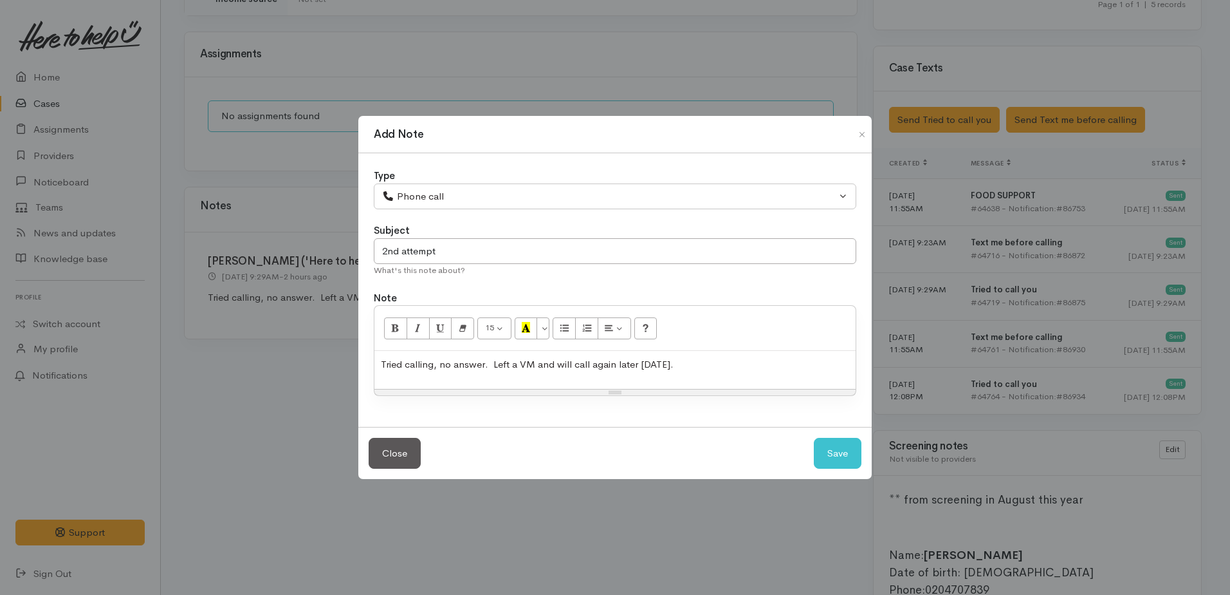
click at [665, 364] on span "Tried calling, no answer. Left a VM and will call again later today." at bounding box center [527, 364] width 293 height 12
click at [818, 454] on button "Save" at bounding box center [838, 454] width 48 height 32
select select "1"
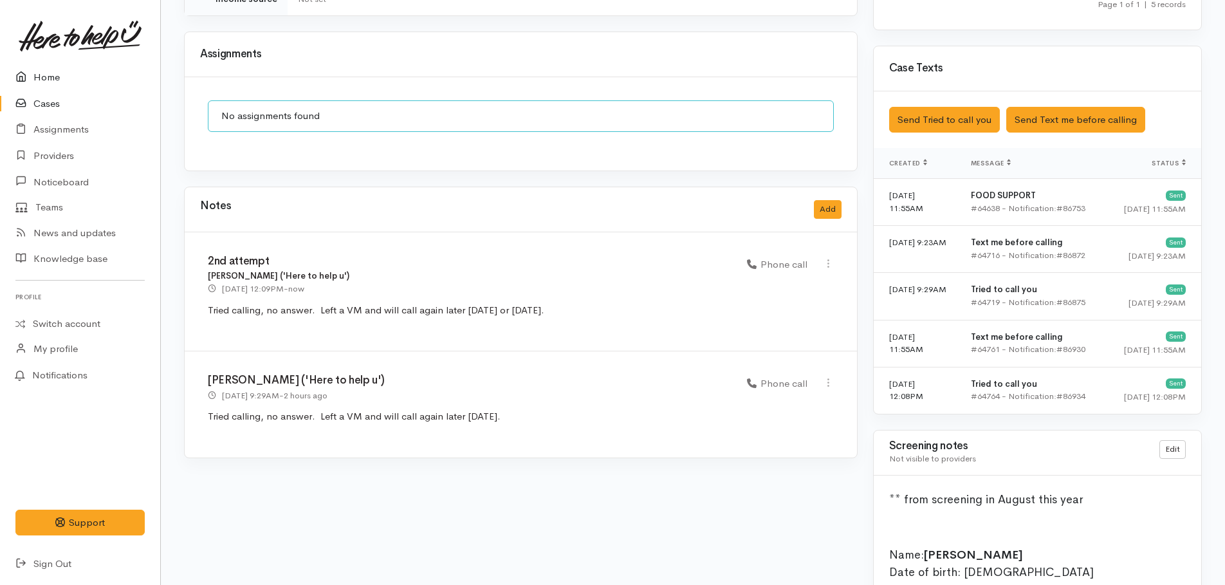
click at [45, 73] on link "Home" at bounding box center [80, 77] width 160 height 26
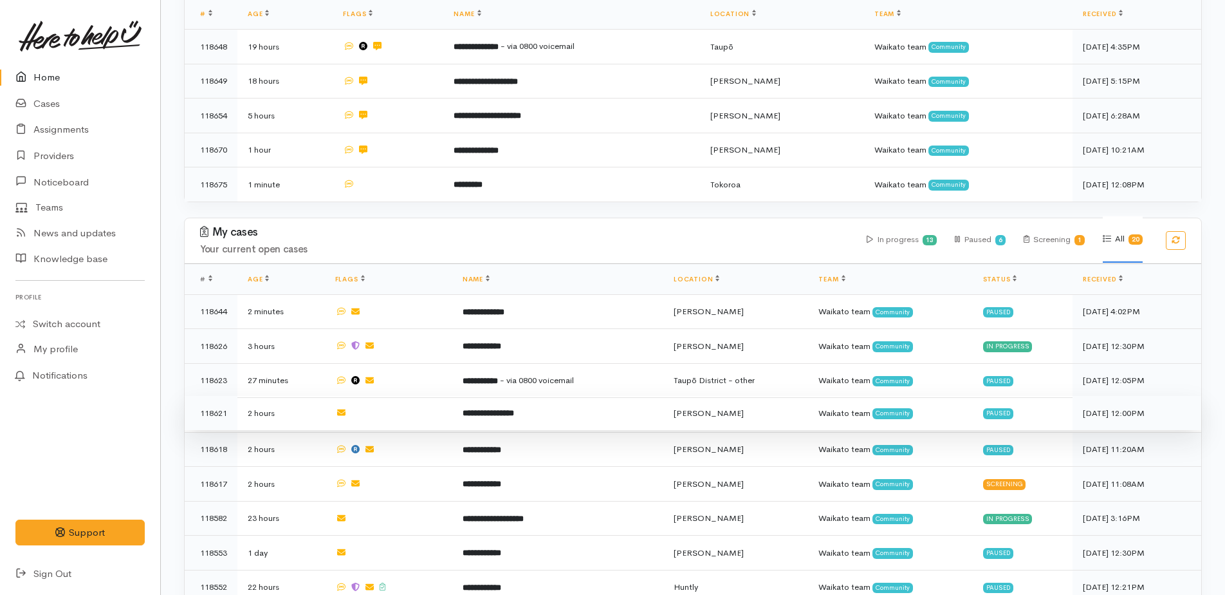
scroll to position [322, 0]
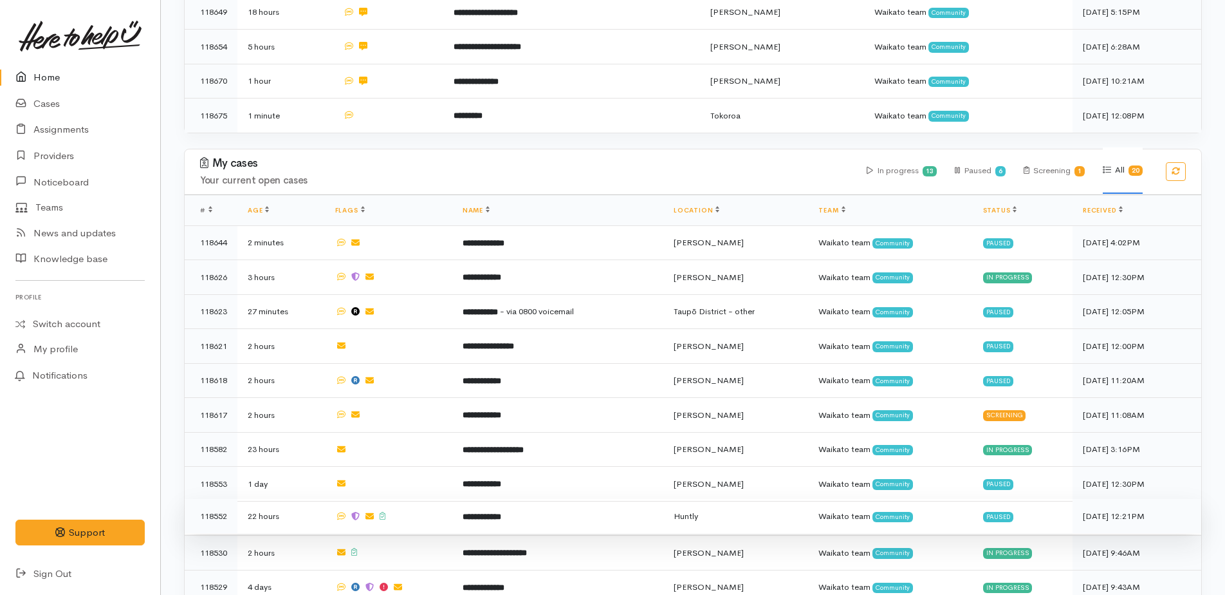
click at [498, 512] on b "**********" at bounding box center [482, 516] width 39 height 8
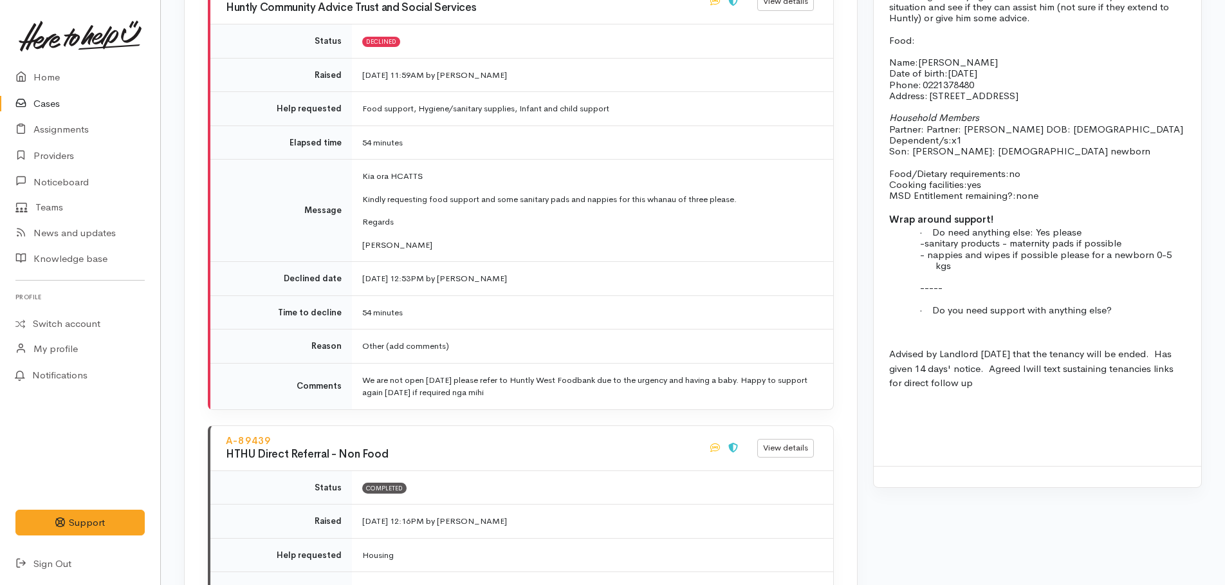
scroll to position [1416, 0]
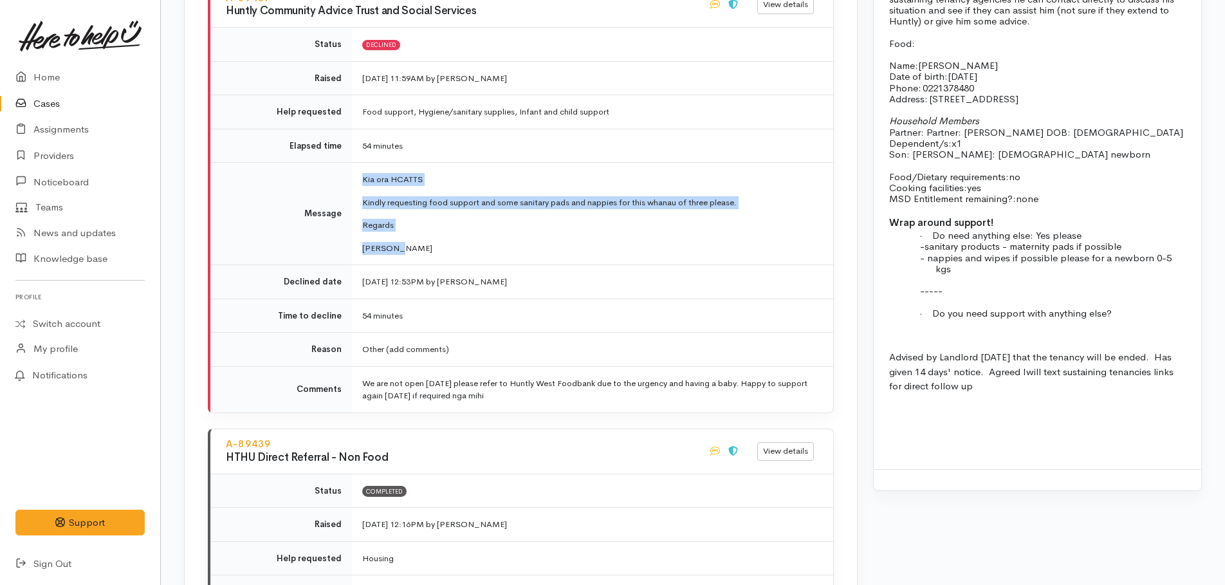
drag, startPoint x: 359, startPoint y: 162, endPoint x: 473, endPoint y: 233, distance: 134.1
click at [473, 233] on td "Kia ora HCATTS Kindly requesting food support and some sanitary pads and nappie…" at bounding box center [592, 214] width 481 height 102
drag, startPoint x: 473, startPoint y: 233, endPoint x: 384, endPoint y: 187, distance: 99.9
copy td "Kia ora HCATTS Kindly requesting food support and some sanitary pads and nappie…"
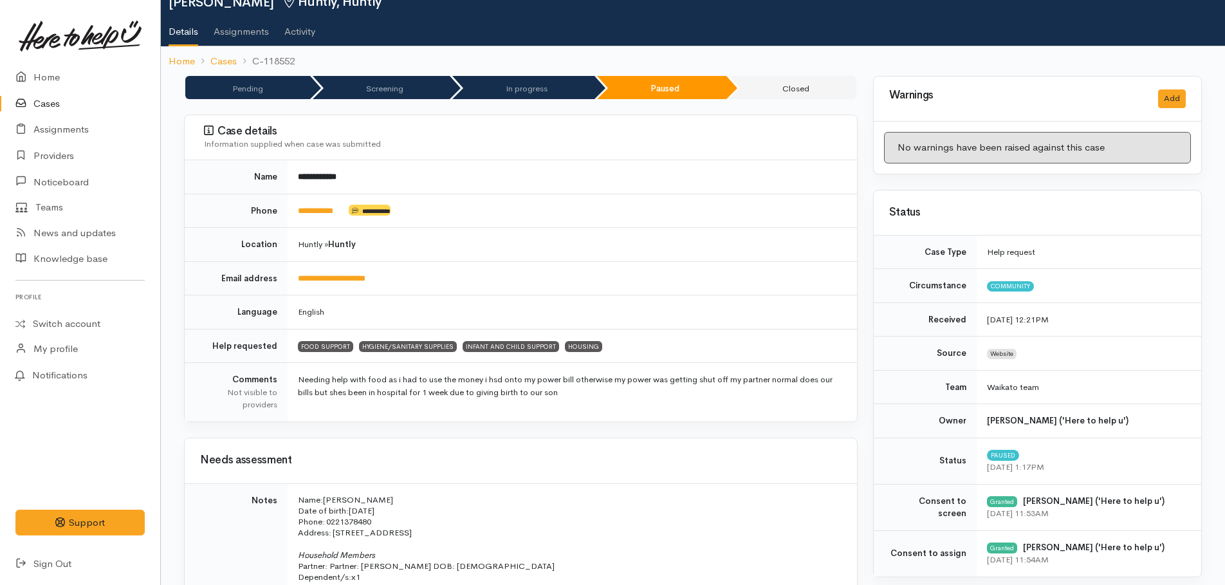
scroll to position [0, 0]
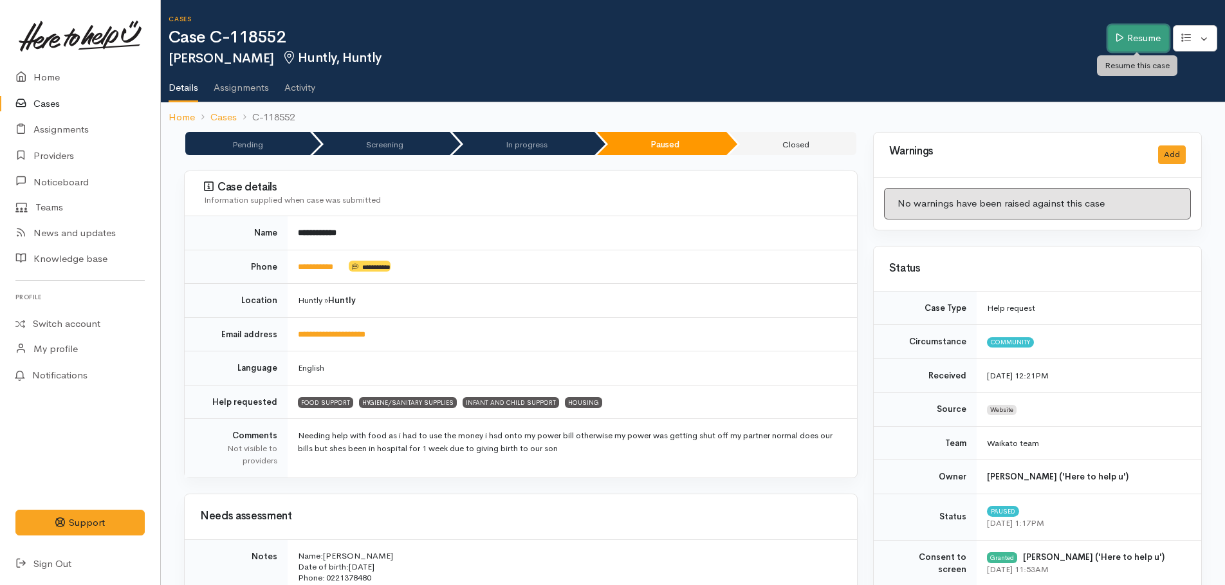
click at [1131, 40] on link "Resume" at bounding box center [1138, 38] width 61 height 26
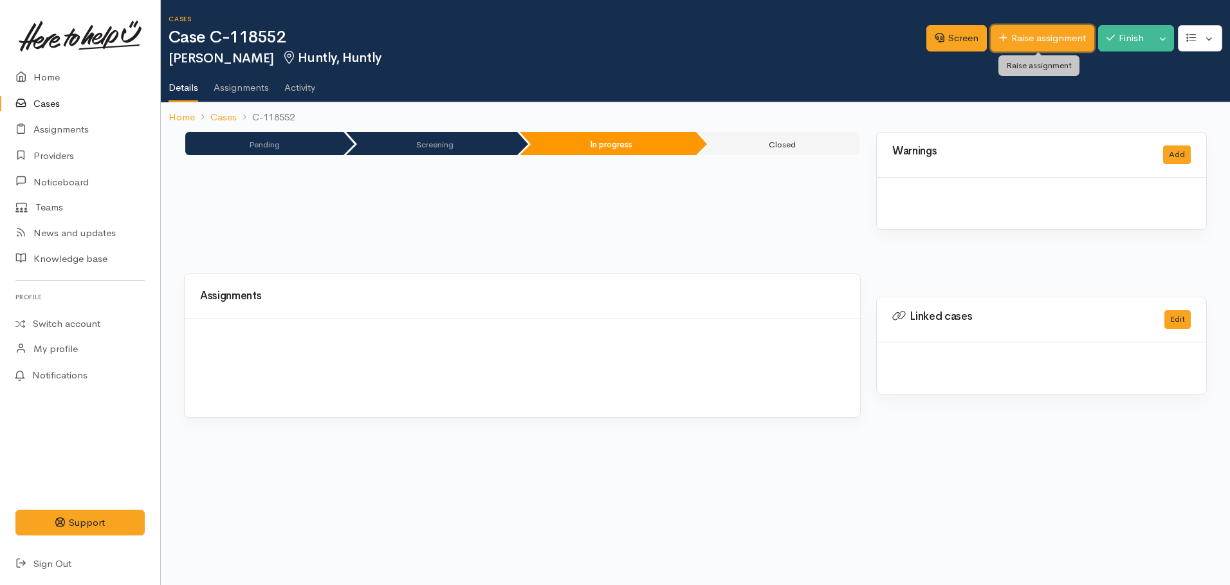
click at [1053, 38] on link "Raise assignment" at bounding box center [1043, 38] width 104 height 26
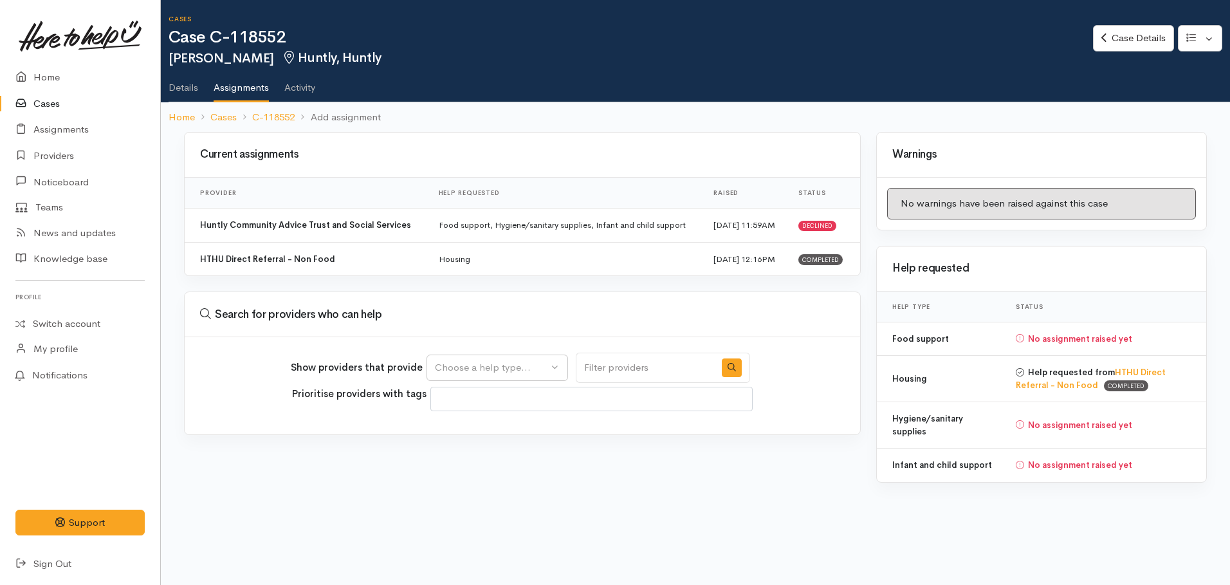
select select
click at [470, 362] on div "Choose a help type..." at bounding box center [491, 367] width 113 height 15
click at [466, 431] on span "Food support" at bounding box center [473, 429] width 60 height 15
select select "3"
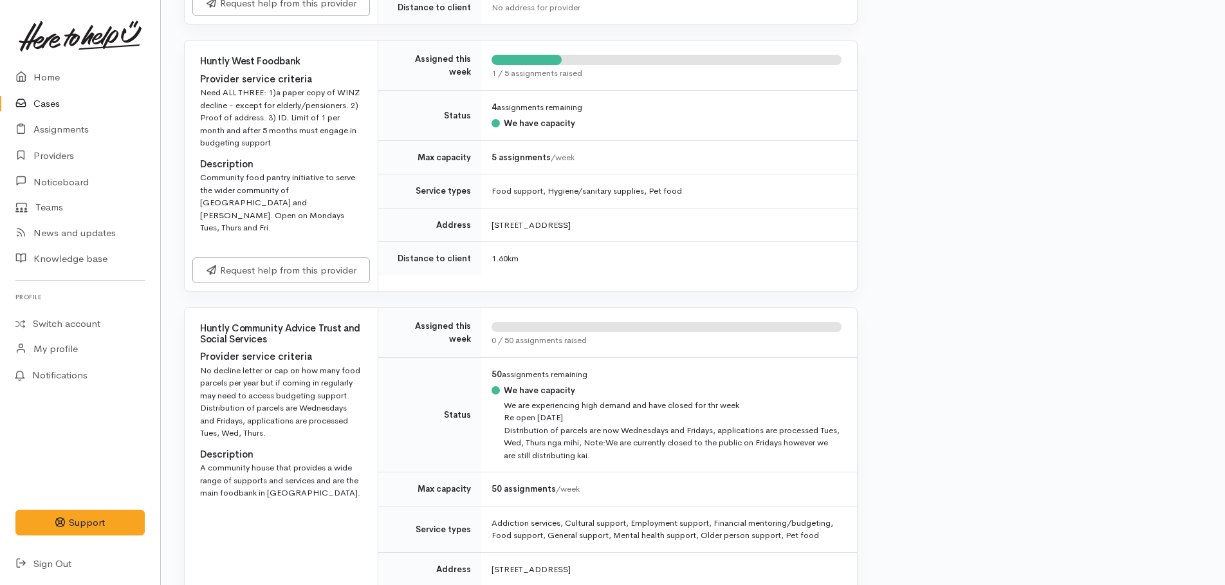
scroll to position [708, 0]
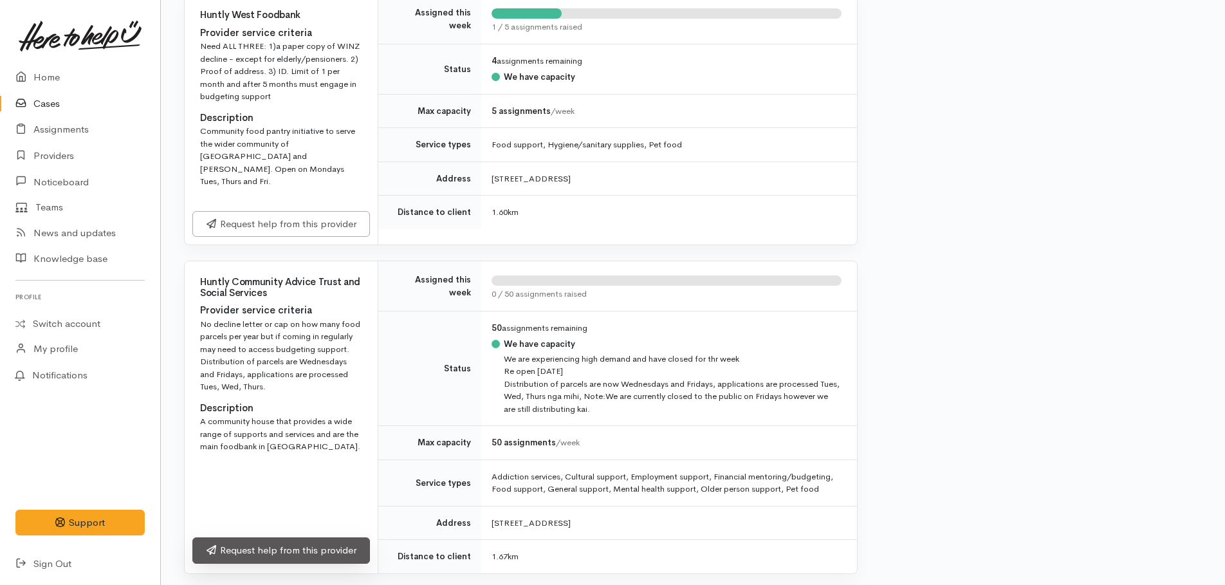
click at [297, 537] on link "Request help from this provider" at bounding box center [281, 550] width 178 height 26
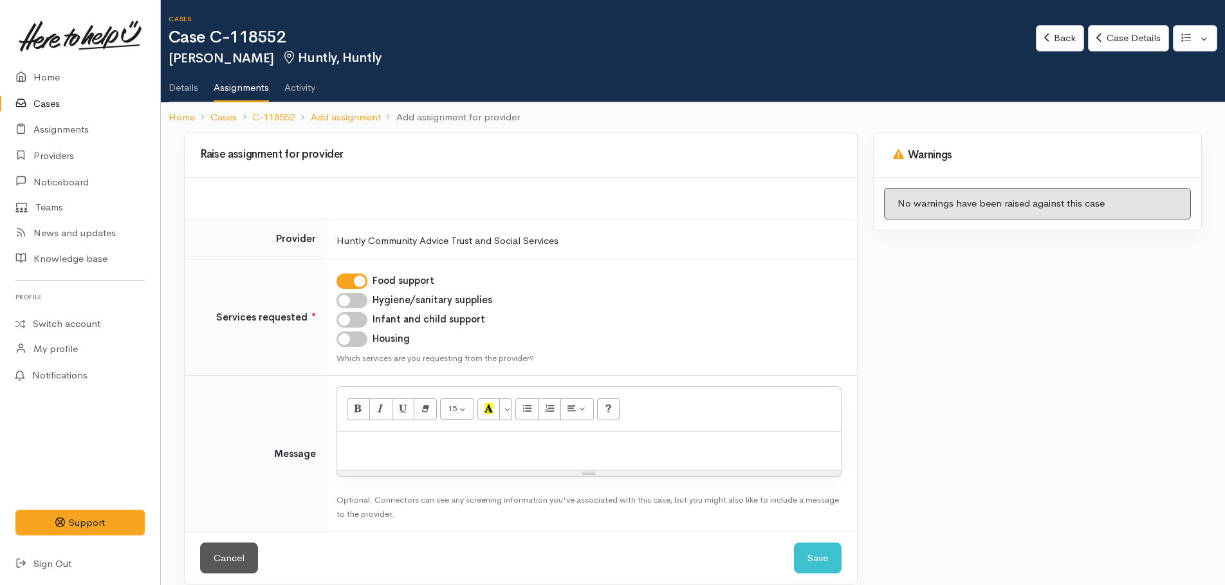
click at [340, 301] on input "Hygiene/sanitary supplies" at bounding box center [352, 300] width 31 height 15
checkbox input "true"
click at [345, 315] on input "Infant and child support" at bounding box center [352, 319] width 31 height 15
checkbox input "true"
paste div
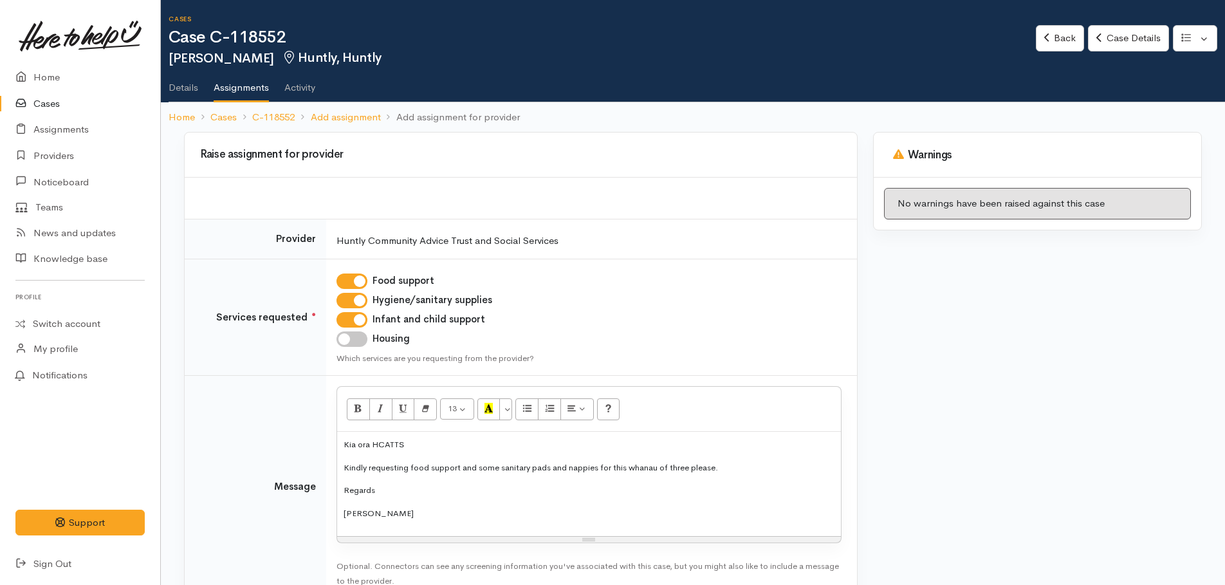
click at [408, 441] on p "Kia ora HCATTS" at bounding box center [589, 444] width 491 height 13
click at [344, 463] on p "Kindly requesting food support and some sanitary pads and nappies for this whan…" at bounding box center [589, 467] width 491 height 13
click at [456, 469] on p "Kindly reassigning requesting food support and some sanitary pads and nappies f…" at bounding box center [589, 467] width 491 height 13
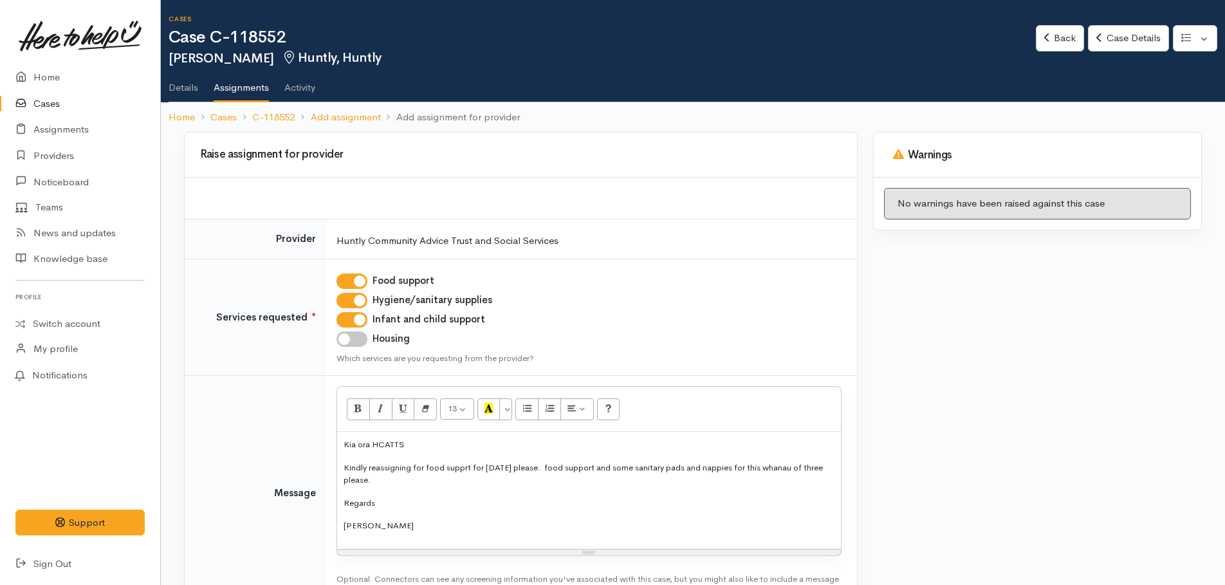
click at [466, 467] on p "Kindly reassigning for food supprt for tomorrow please. food support and some s…" at bounding box center [589, 473] width 491 height 25
click at [615, 467] on p "Kindly reassigning for food support for tomorrow please. food support and some …" at bounding box center [589, 473] width 491 height 25
click at [674, 467] on p "Kindly reassigning for food support for tomorrow please. They have a newborn ba…" at bounding box center [589, 473] width 491 height 25
click at [442, 479] on p "Kindly reassigning for food support for tomorrow please. They have a newborn ba…" at bounding box center [589, 473] width 491 height 25
click at [496, 483] on p "Kindly reassigning for food support for tomorrow please. They have a newborn ba…" at bounding box center [589, 473] width 491 height 25
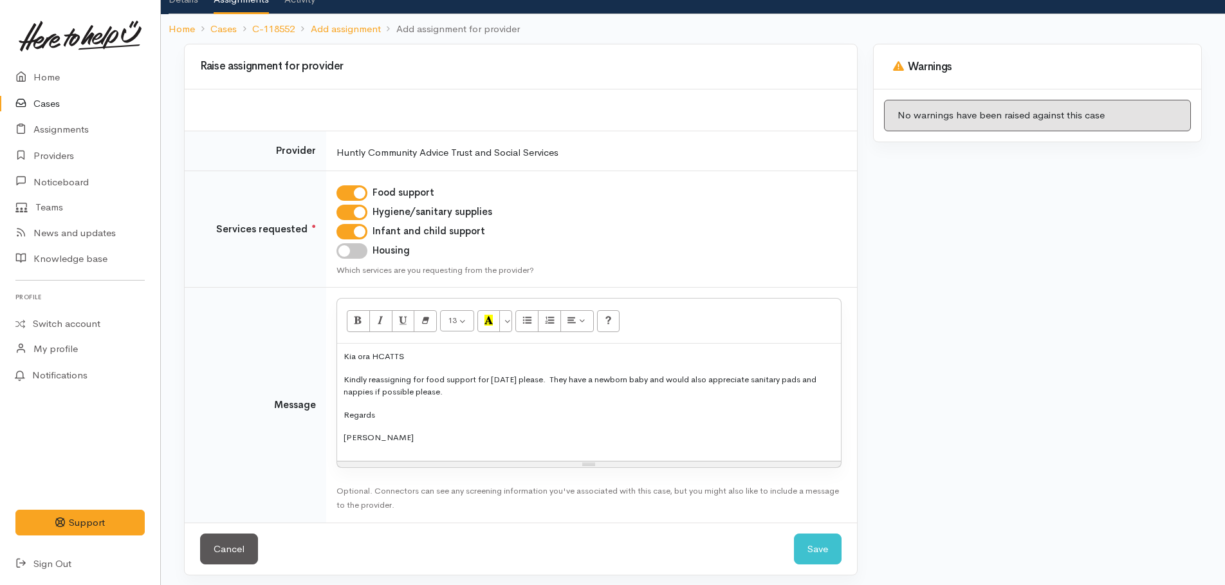
scroll to position [94, 0]
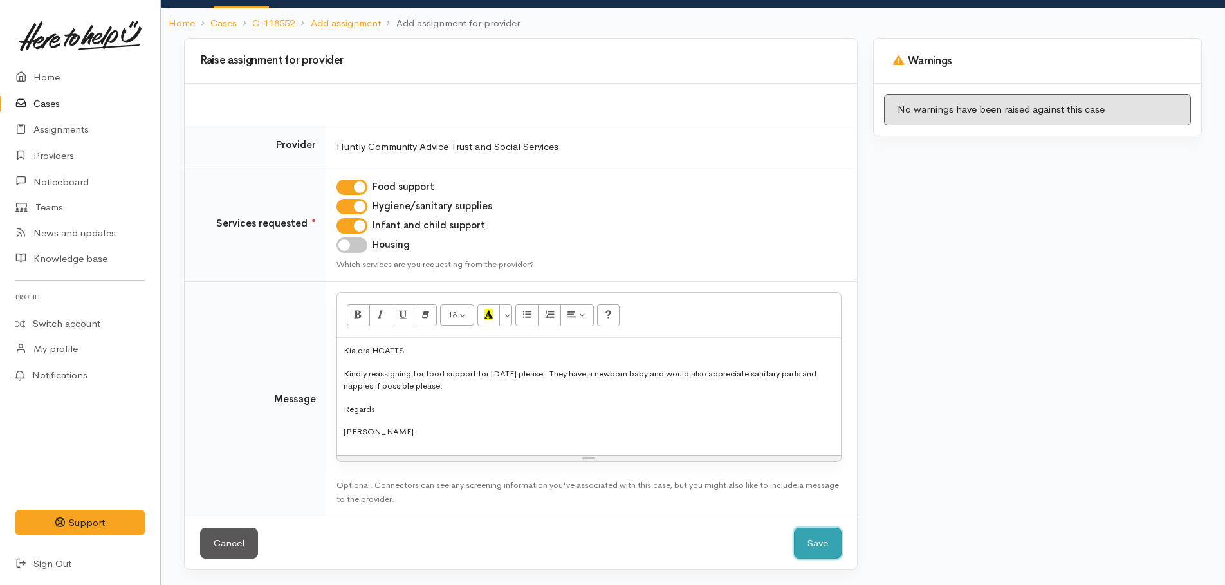
click at [814, 543] on button "Save" at bounding box center [818, 544] width 48 height 32
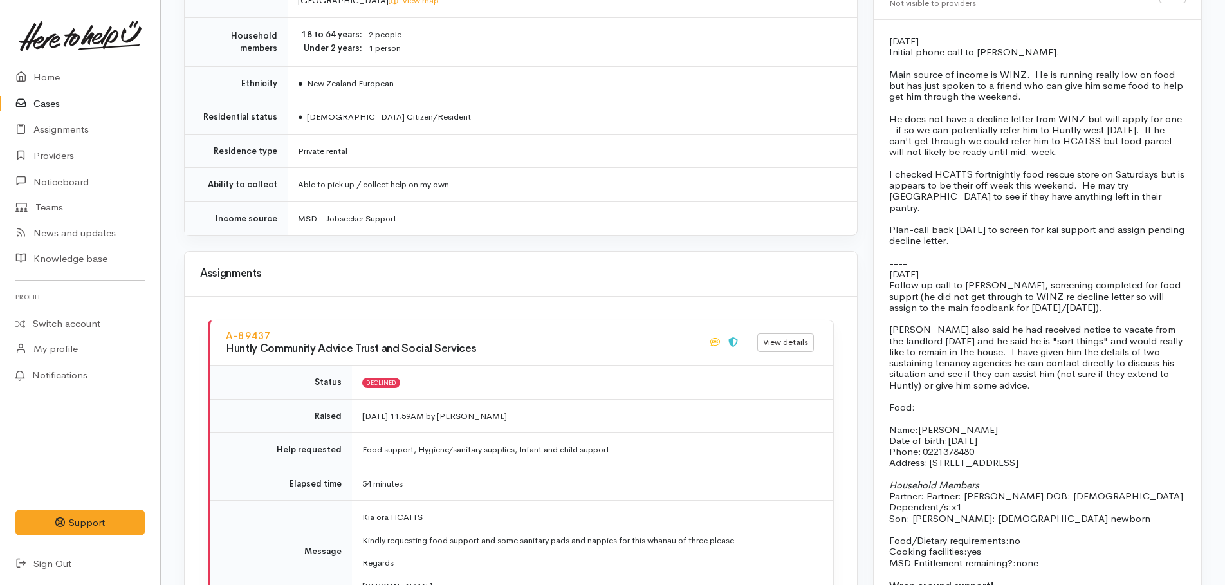
scroll to position [1351, 0]
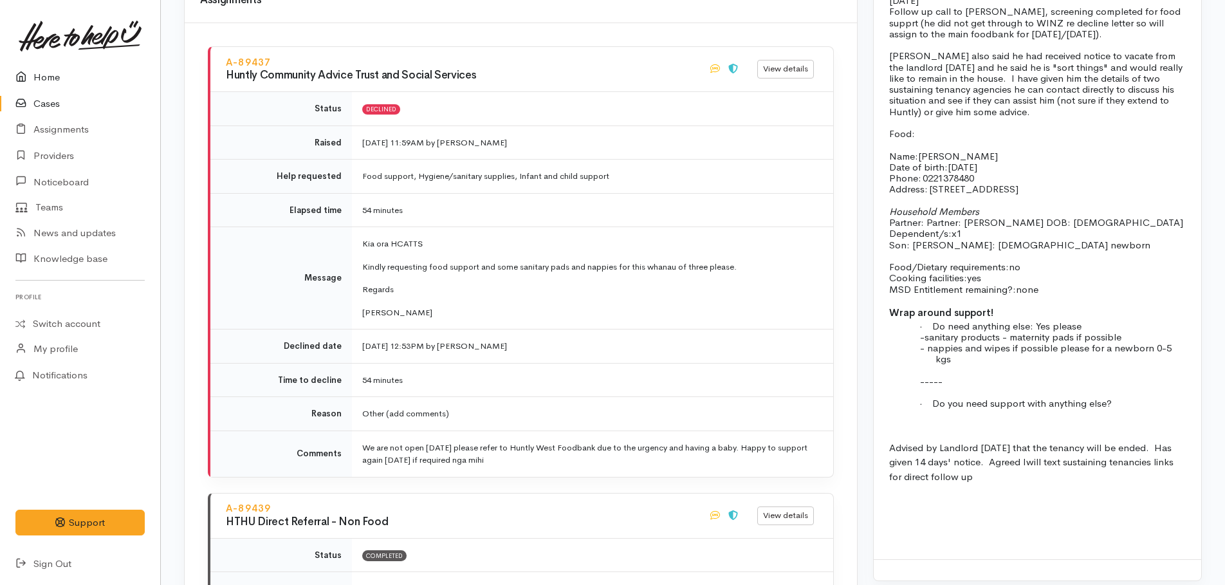
click at [52, 78] on link "Home" at bounding box center [80, 77] width 160 height 26
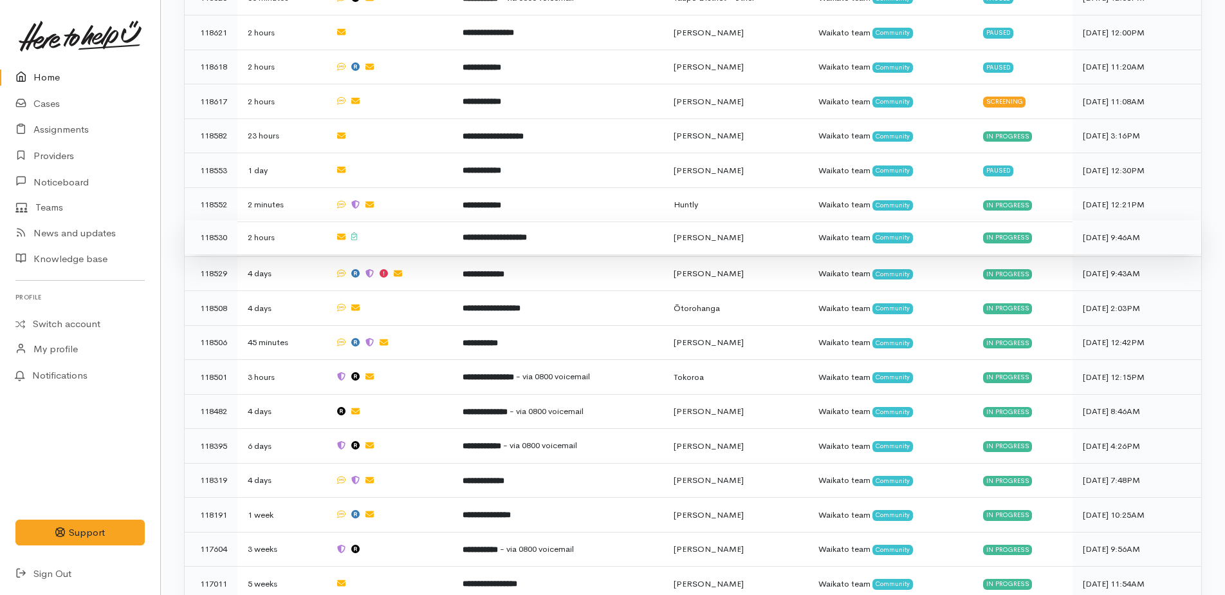
scroll to position [644, 0]
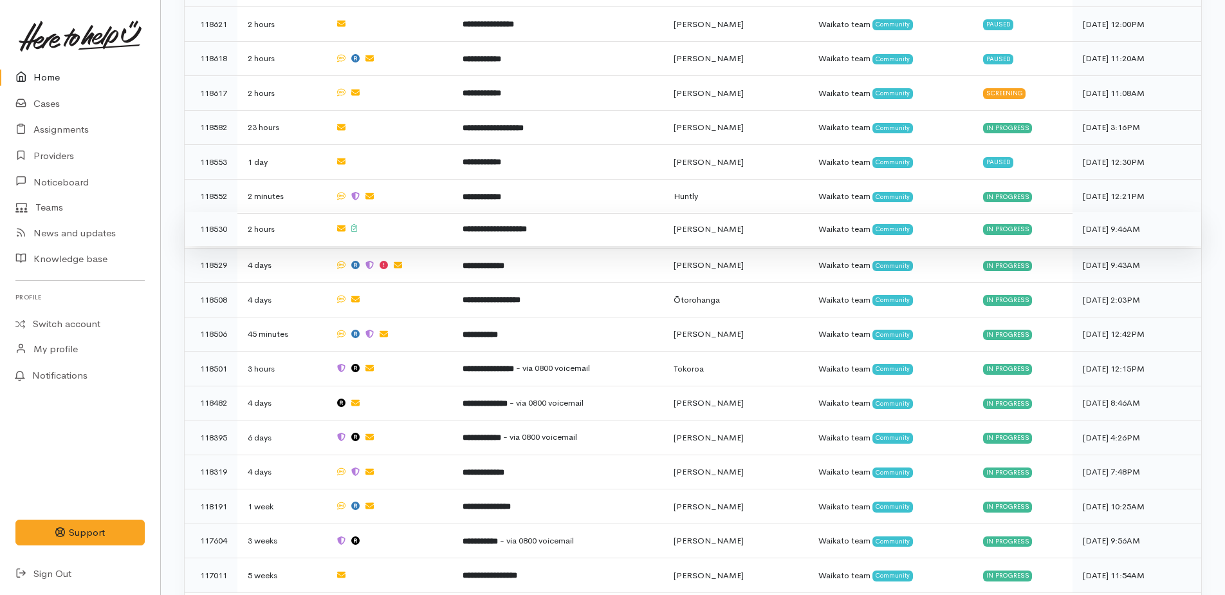
click at [482, 225] on b "**********" at bounding box center [495, 229] width 64 height 8
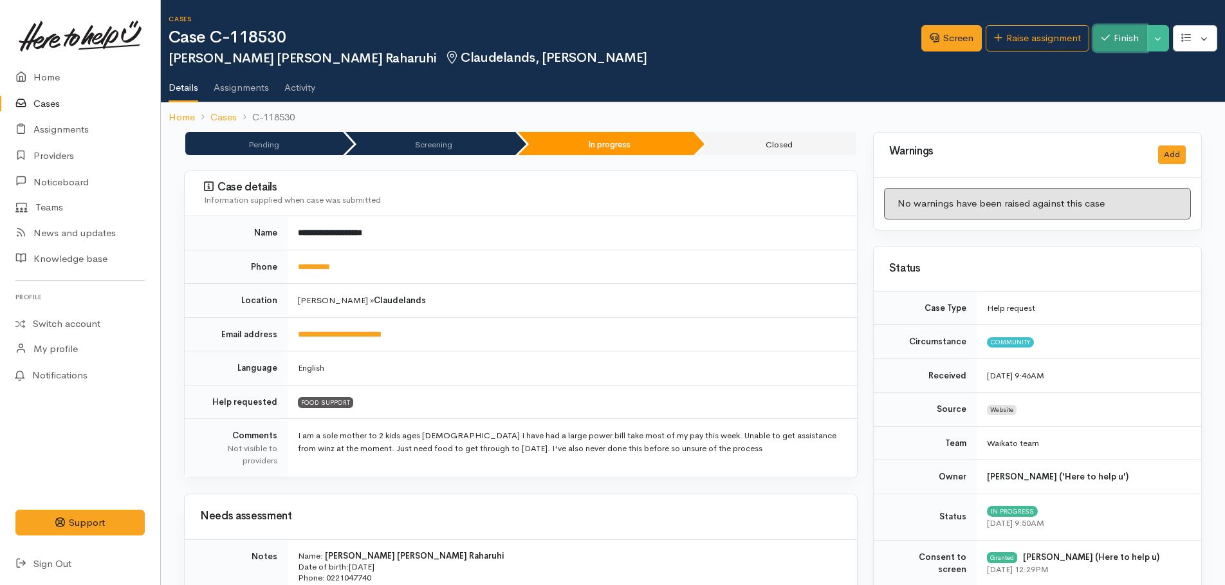
click at [1111, 40] on button "Finish" at bounding box center [1120, 38] width 54 height 26
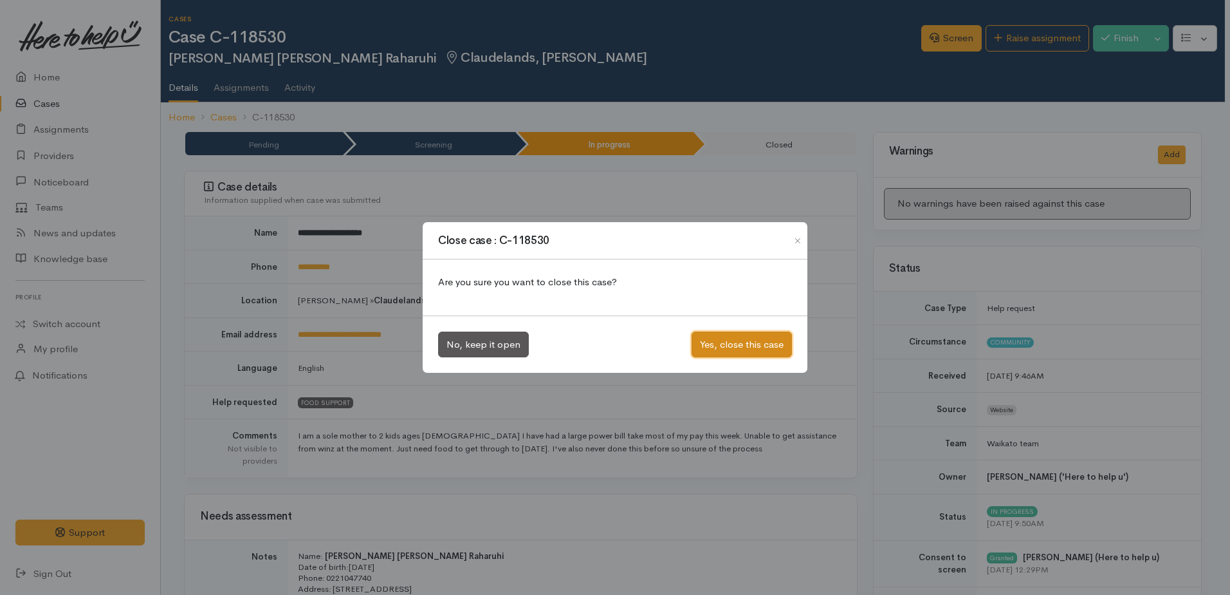
click at [756, 341] on button "Yes, close this case" at bounding box center [742, 344] width 100 height 26
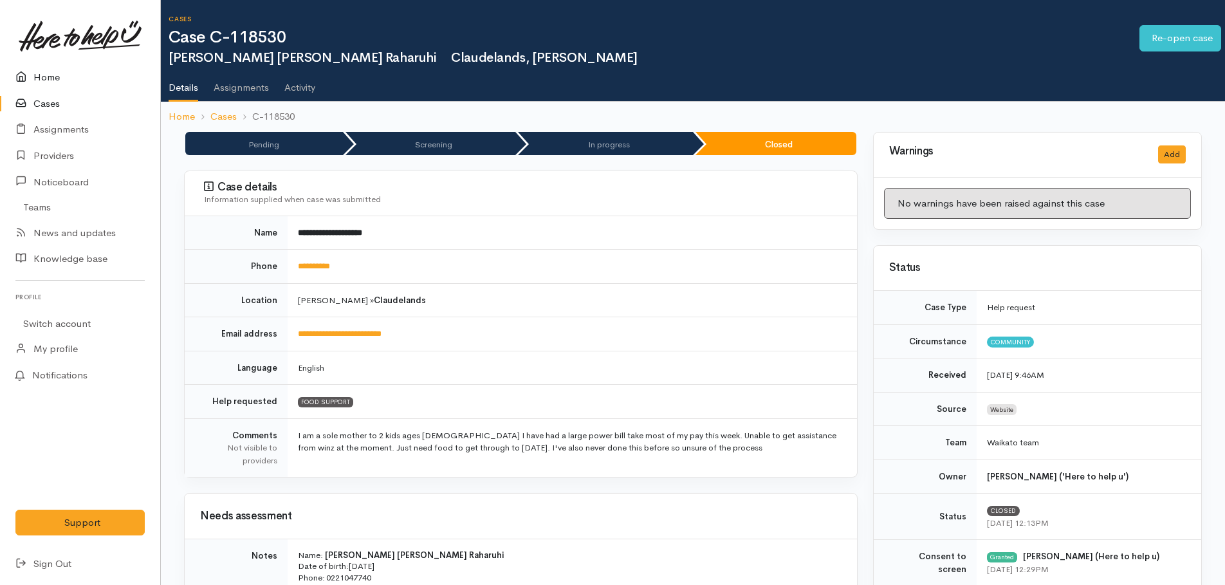
click at [47, 75] on link "Home" at bounding box center [80, 77] width 160 height 26
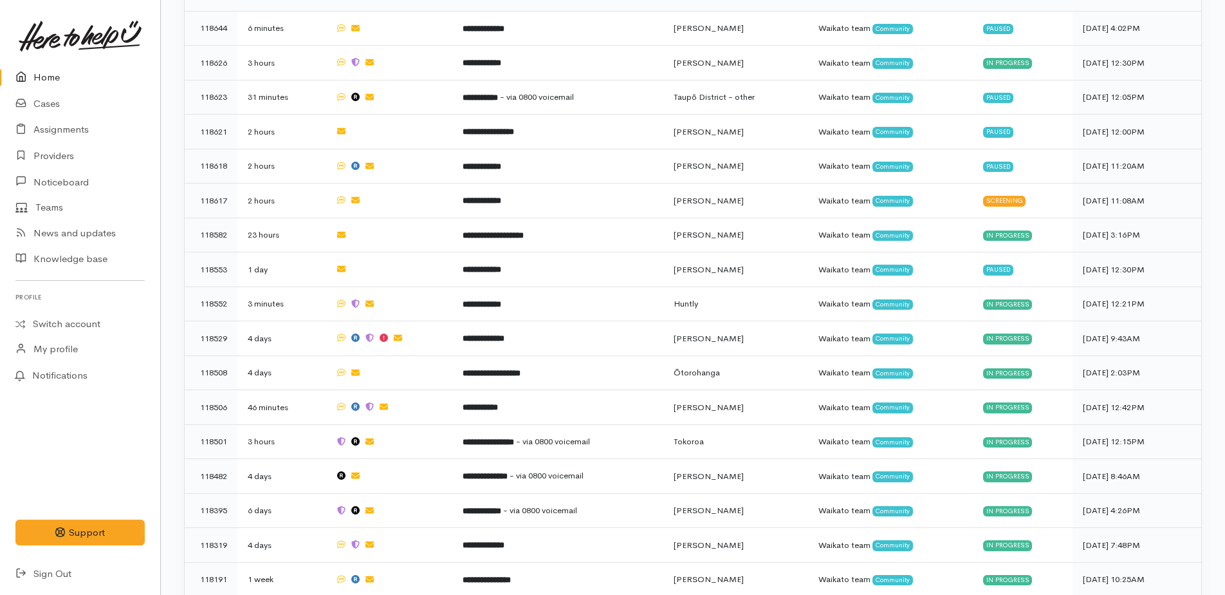
scroll to position [640, 0]
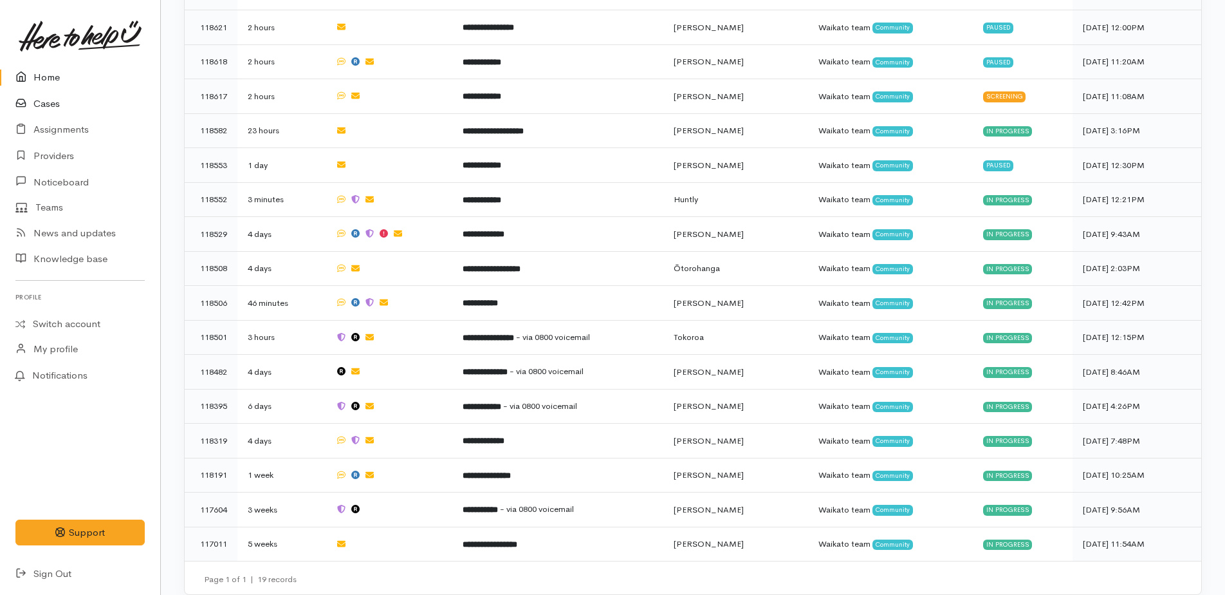
click at [39, 107] on link "Cases" at bounding box center [80, 104] width 160 height 26
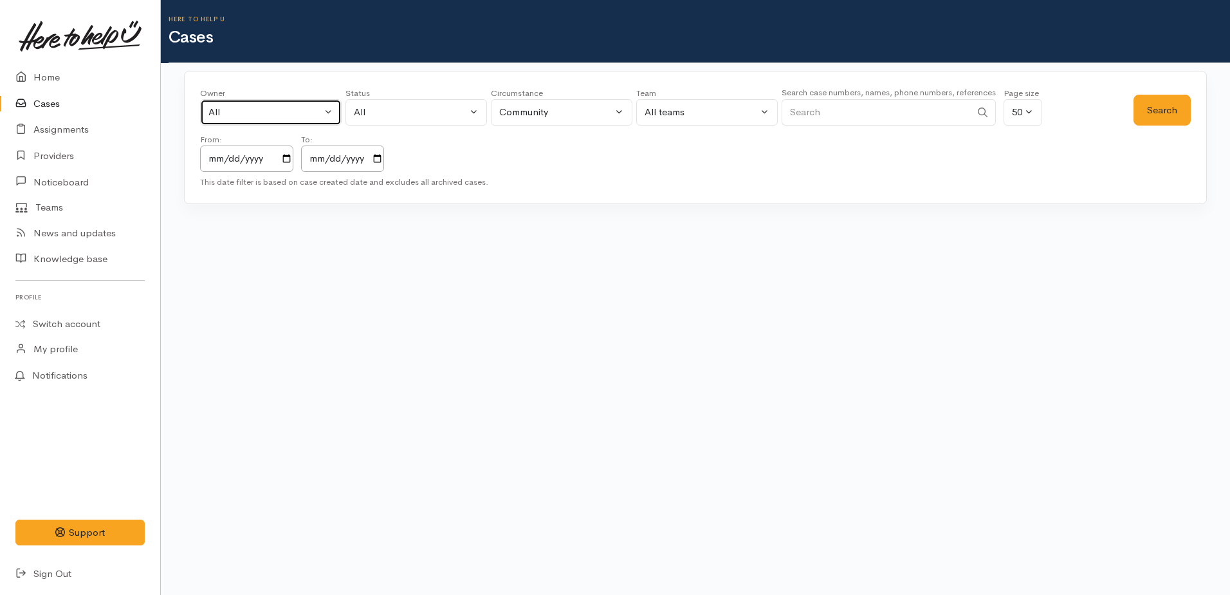
click at [253, 107] on div "All" at bounding box center [265, 112] width 113 height 15
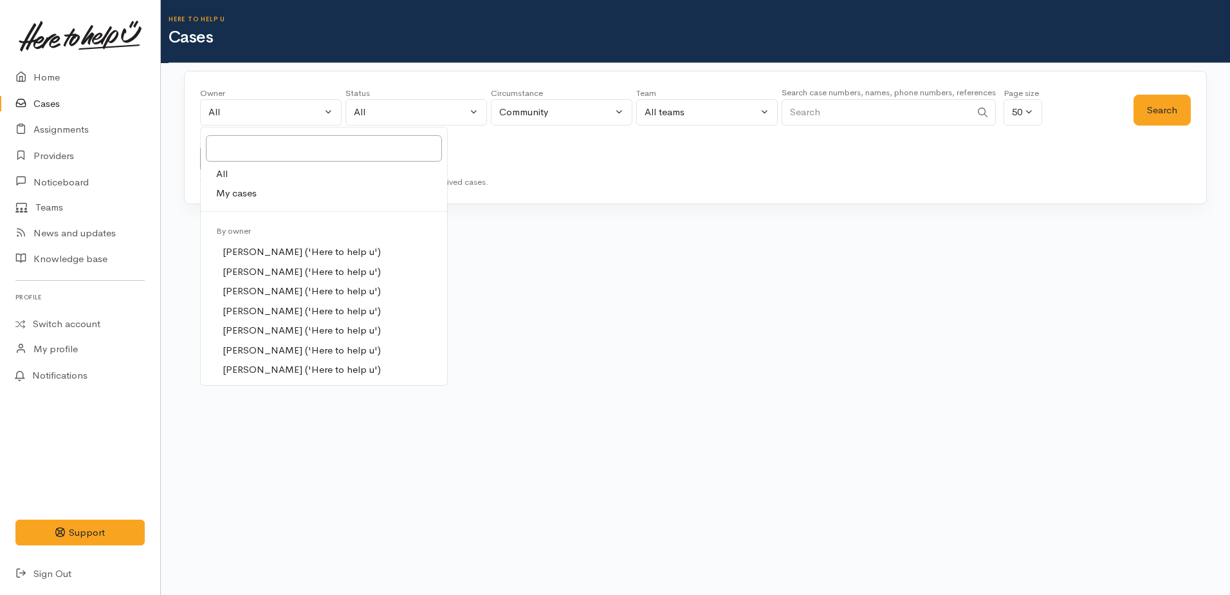
click at [252, 188] on span "My cases" at bounding box center [236, 193] width 41 height 15
select select "1759"
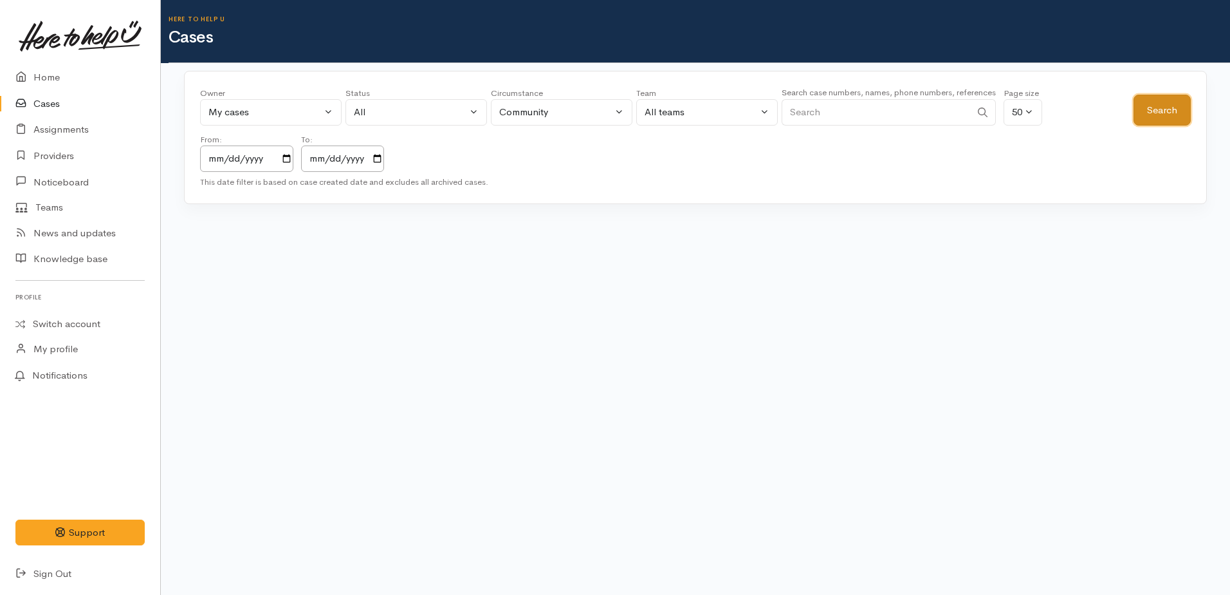
click at [1148, 107] on button "Search" at bounding box center [1162, 111] width 57 height 32
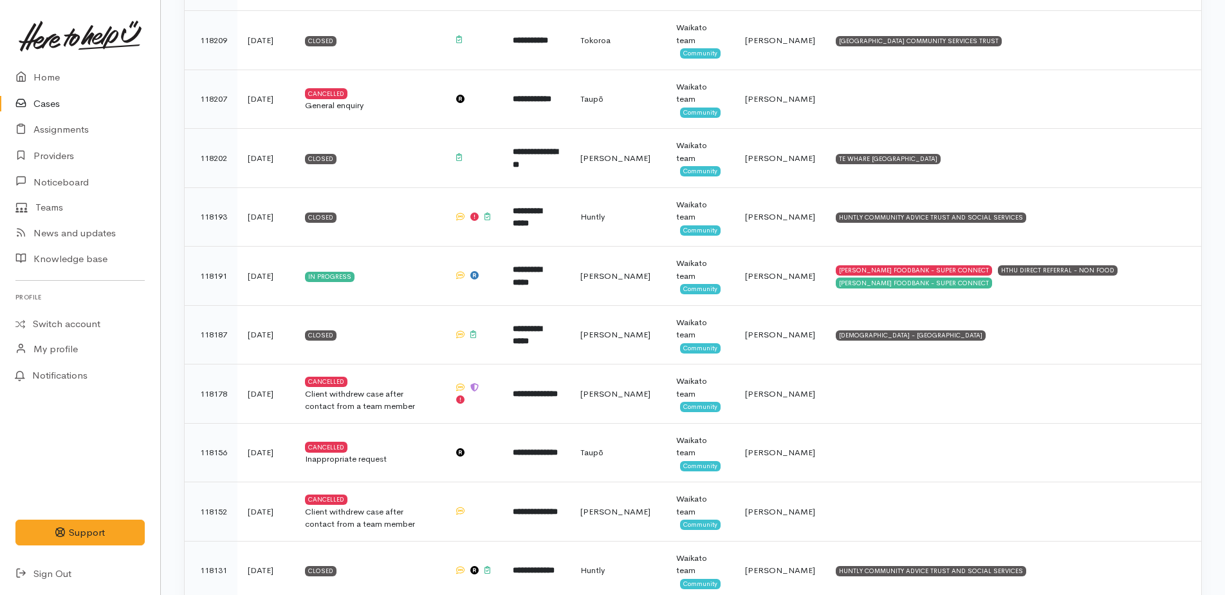
scroll to position [2684, 0]
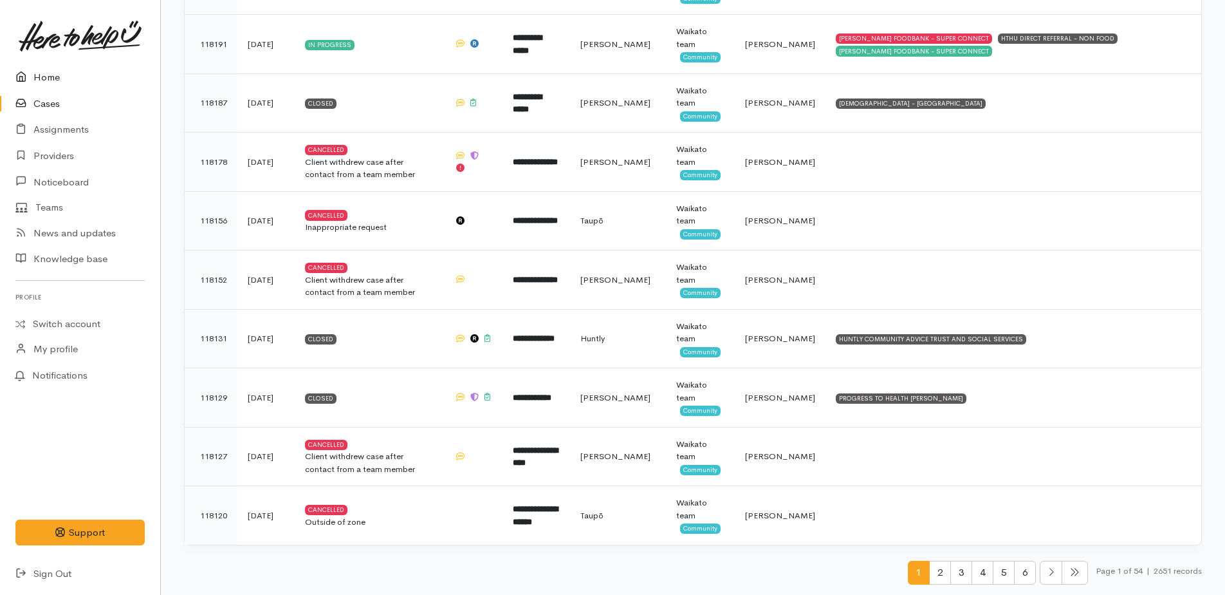
click at [46, 77] on link "Home" at bounding box center [80, 77] width 160 height 26
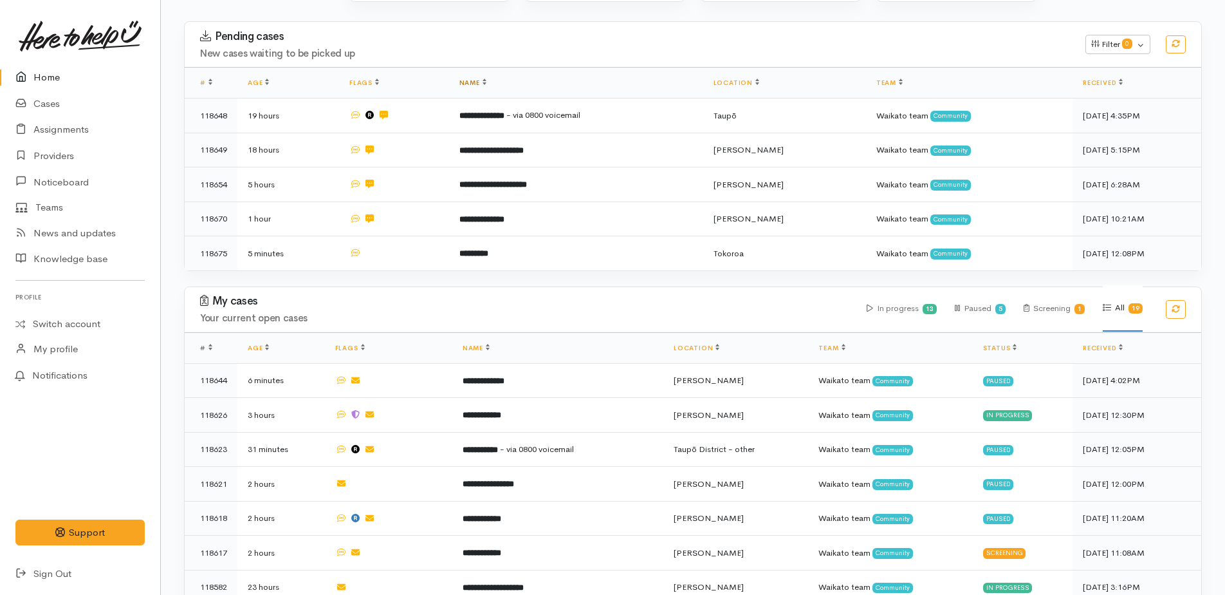
scroll to position [257, 0]
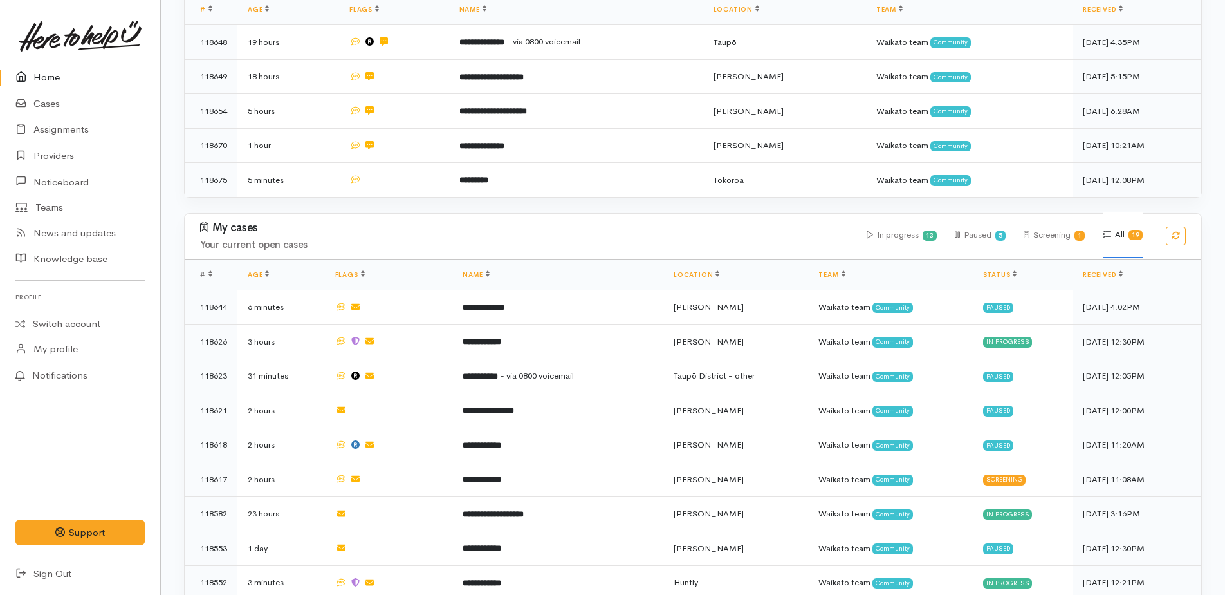
click at [50, 71] on link "Home" at bounding box center [80, 77] width 160 height 26
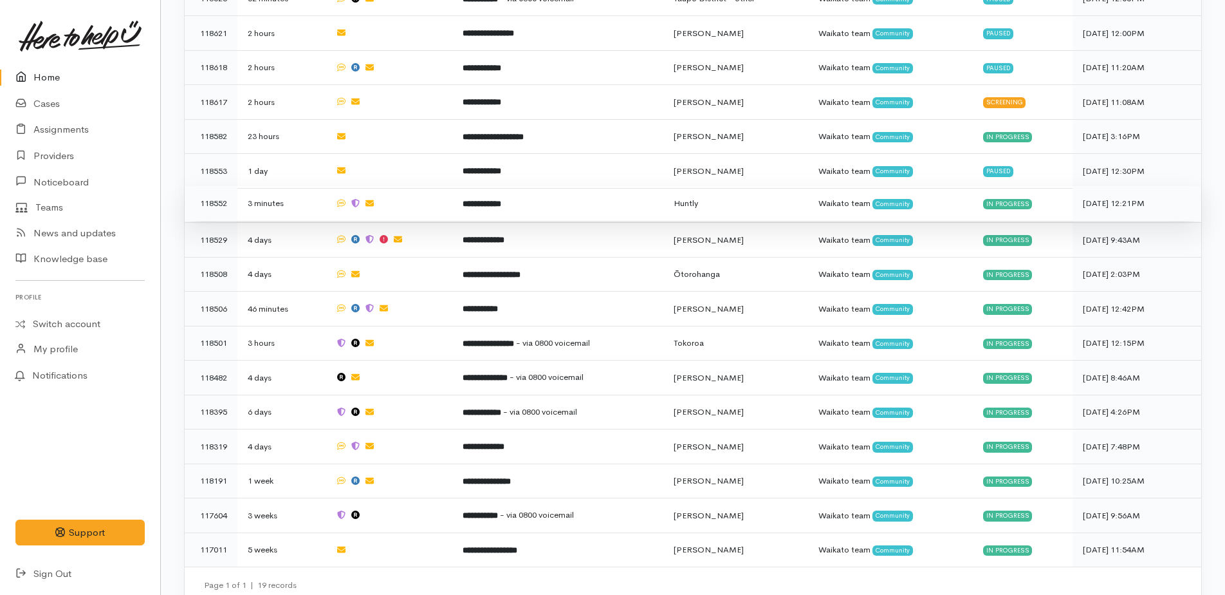
scroll to position [640, 0]
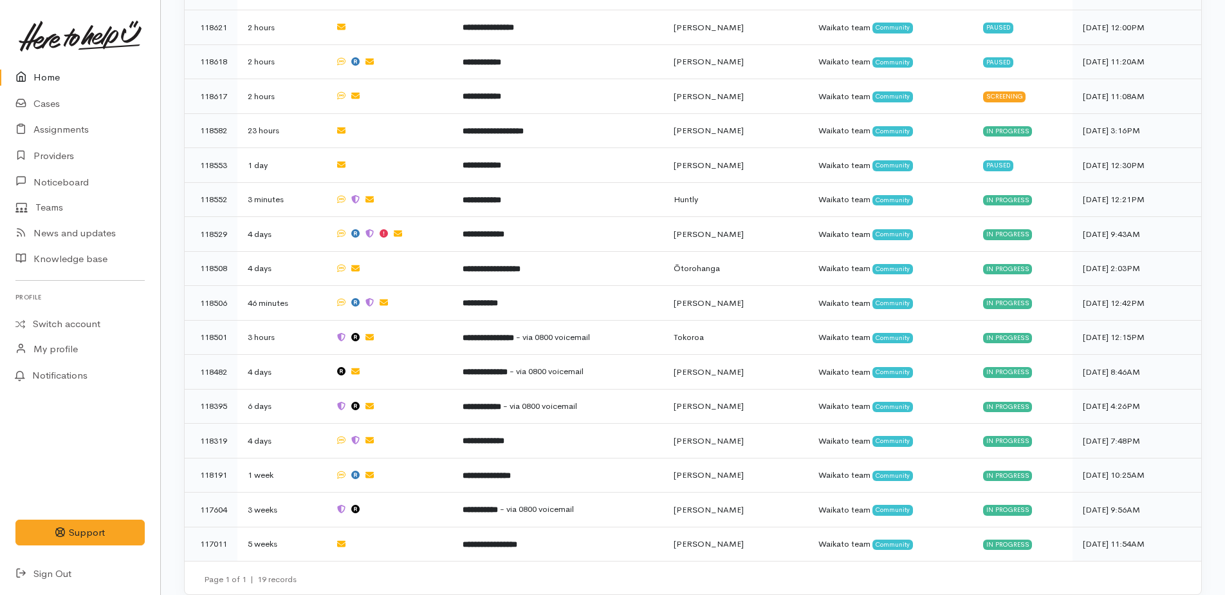
click at [46, 79] on link "Home" at bounding box center [80, 77] width 160 height 26
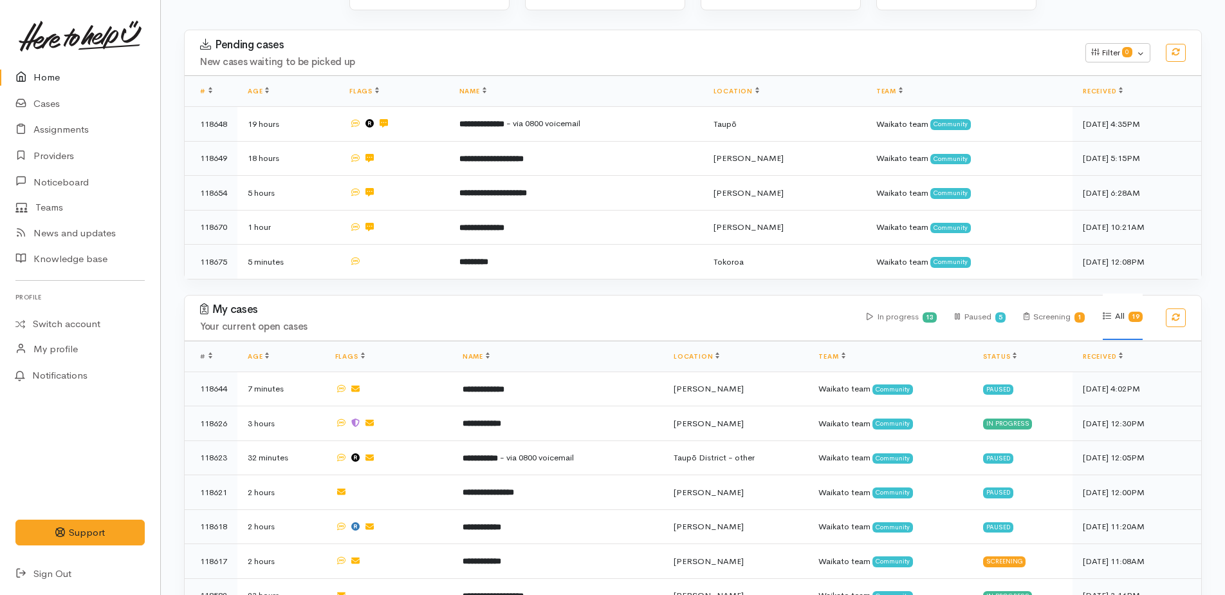
scroll to position [386, 0]
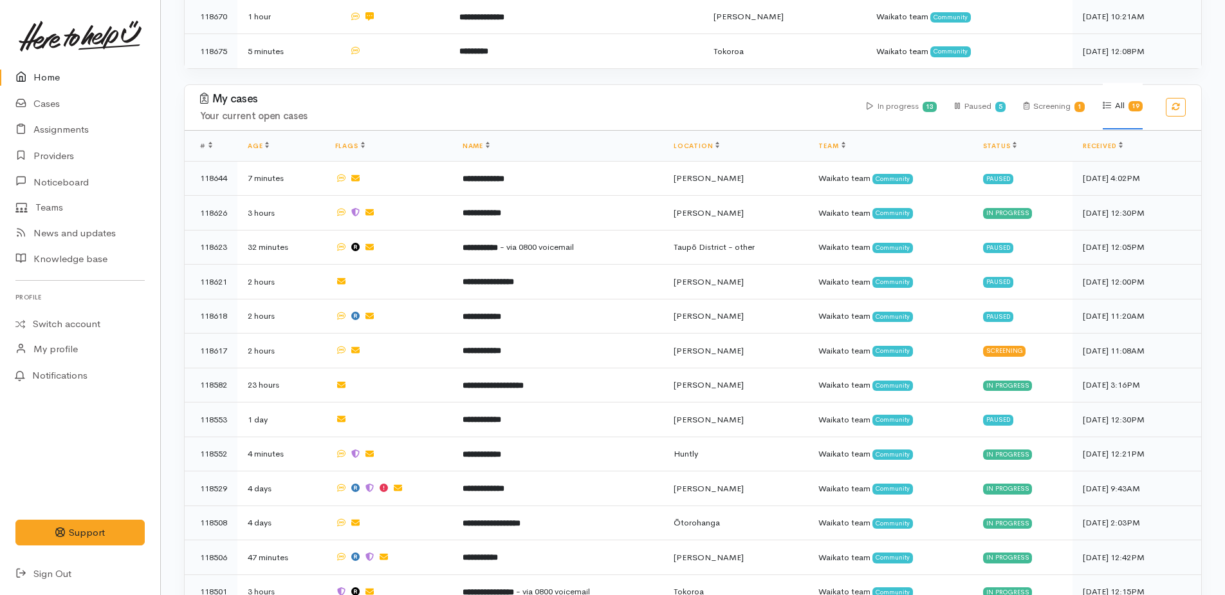
click at [43, 73] on link "Home" at bounding box center [80, 77] width 160 height 26
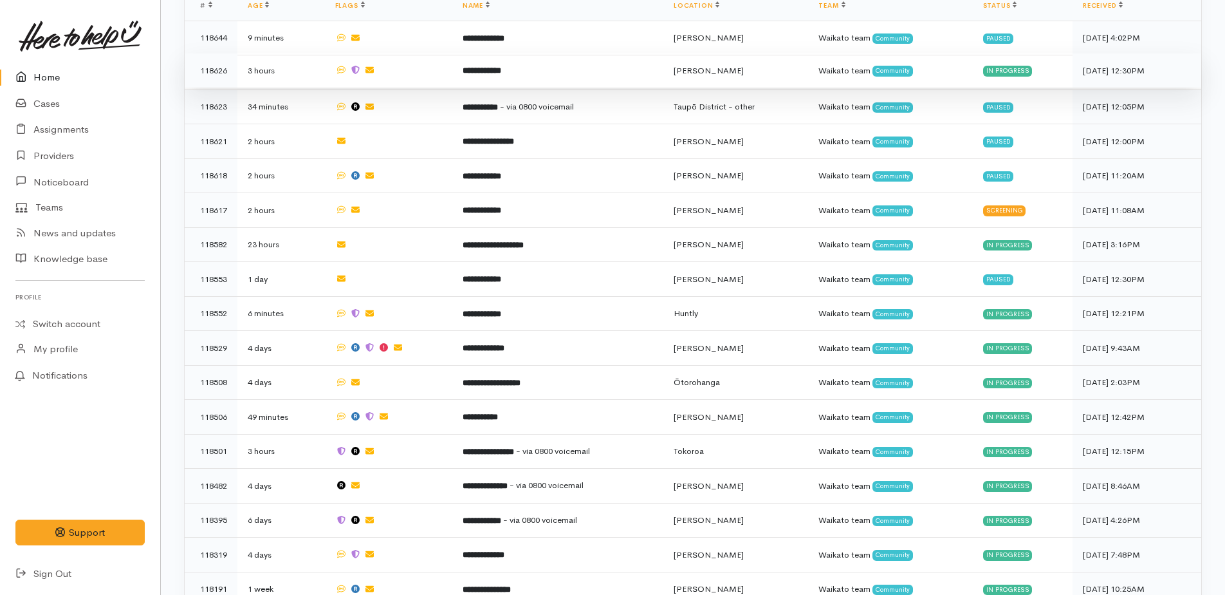
scroll to position [640, 0]
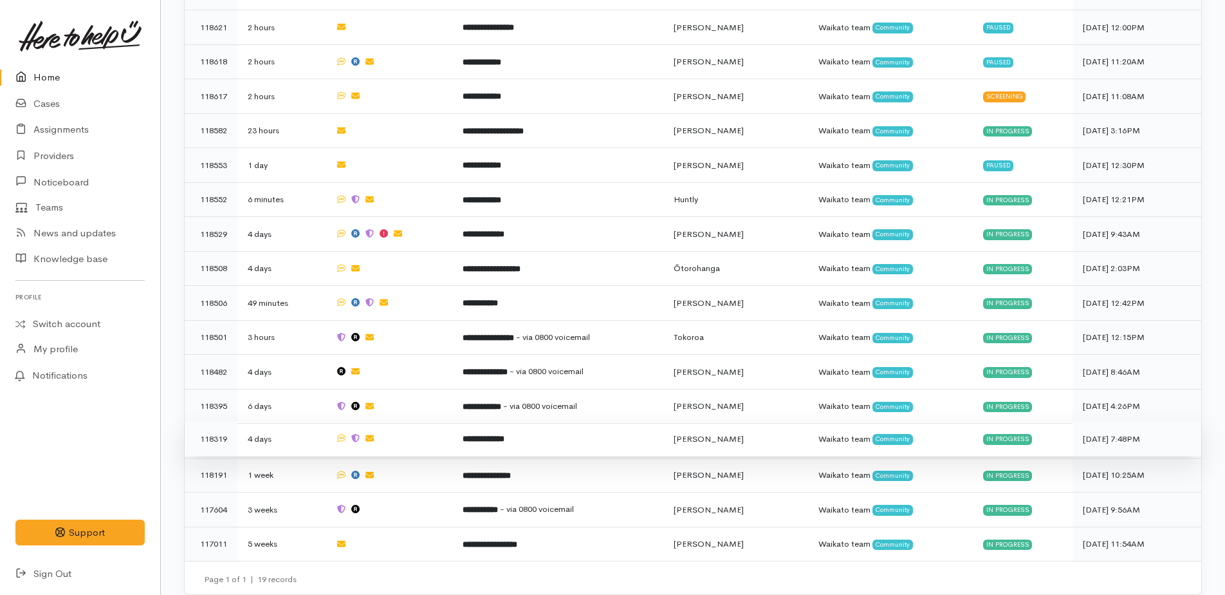
click at [505, 434] on b "**********" at bounding box center [484, 438] width 42 height 8
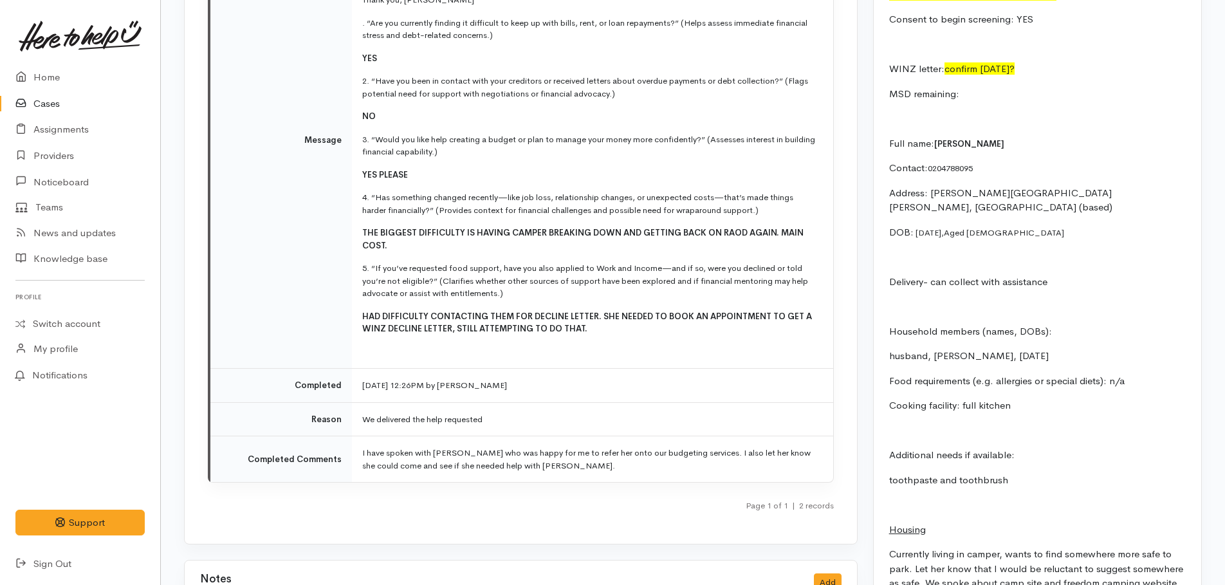
scroll to position [2059, 0]
